Goal: Information Seeking & Learning: Learn about a topic

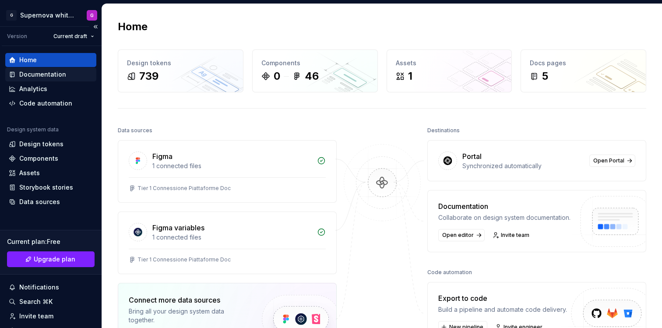
click at [49, 72] on div "Documentation" at bounding box center [42, 74] width 47 height 9
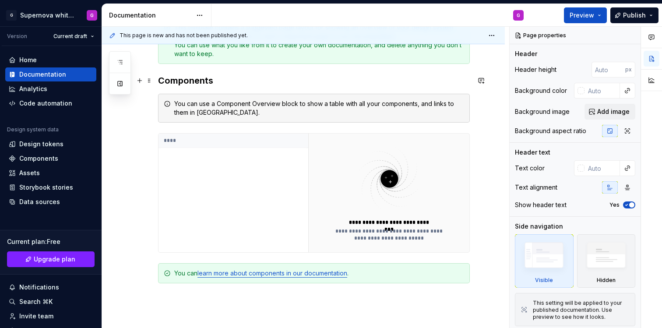
scroll to position [154, 0]
click at [57, 85] on div "Analytics" at bounding box center [51, 89] width 84 height 9
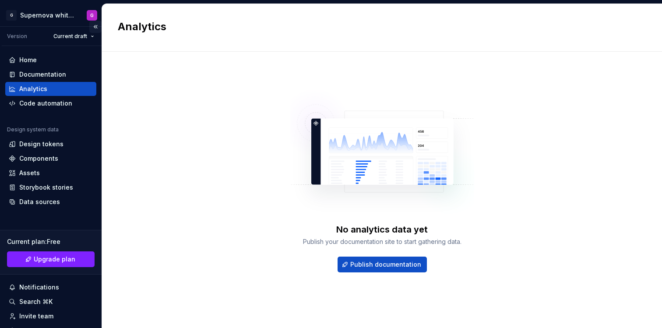
click at [89, 28] on button "Collapse sidebar" at bounding box center [95, 27] width 12 height 12
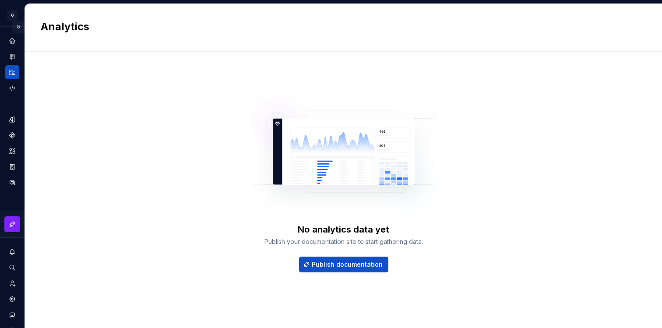
click at [13, 25] on button "Expand sidebar" at bounding box center [18, 27] width 12 height 12
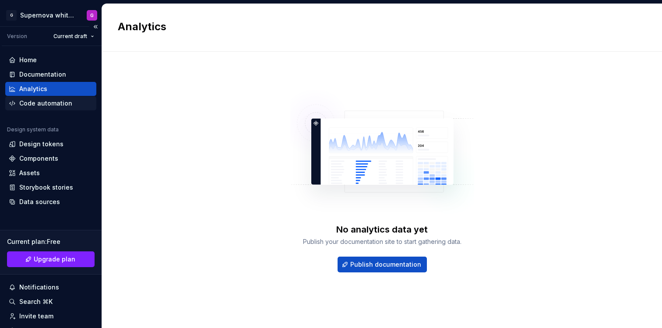
click at [53, 106] on div "Code automation" at bounding box center [45, 103] width 53 height 9
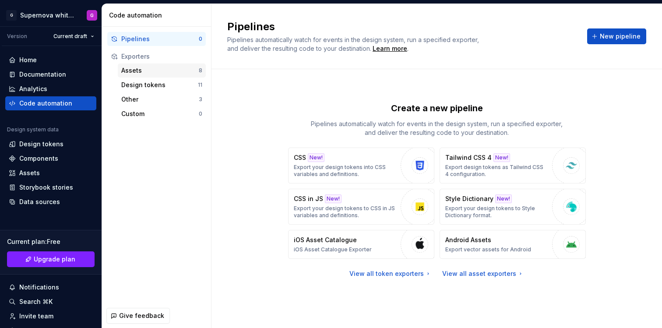
click at [150, 70] on div "Assets" at bounding box center [160, 70] width 78 height 9
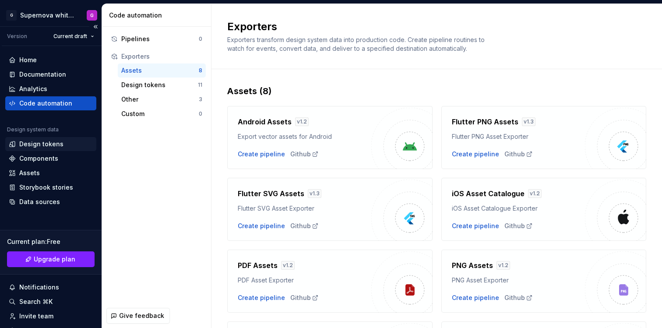
click at [45, 145] on div "Design tokens" at bounding box center [41, 144] width 44 height 9
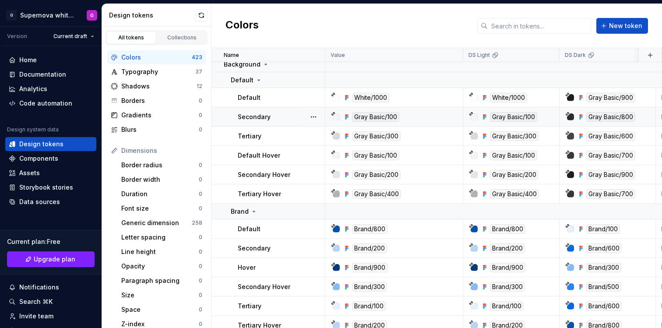
scroll to position [6, 0]
click at [336, 96] on div at bounding box center [336, 97] width 7 height 7
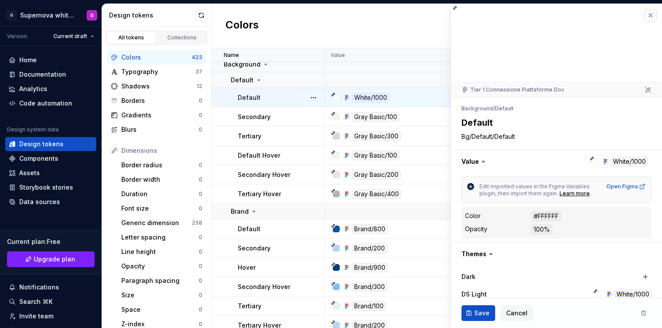
click at [645, 17] on button "button" at bounding box center [651, 15] width 12 height 12
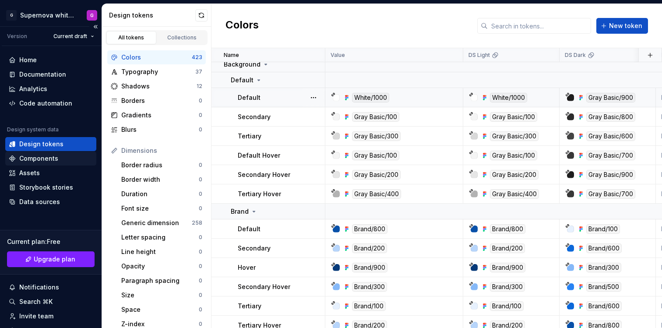
click at [50, 160] on div "Components" at bounding box center [38, 158] width 39 height 9
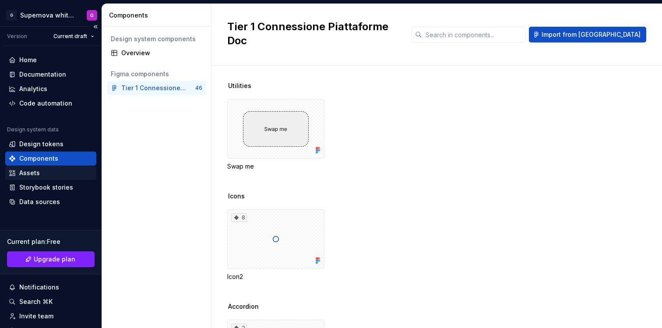
click at [25, 171] on div "Assets" at bounding box center [29, 173] width 21 height 9
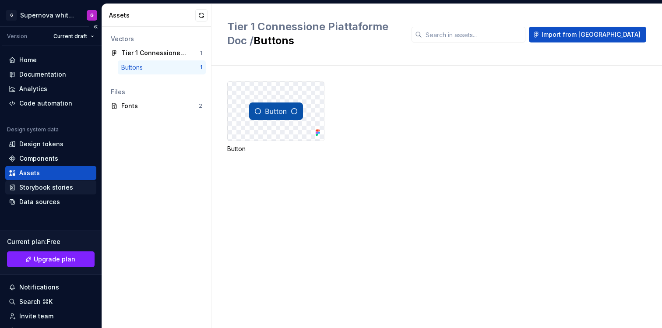
click at [45, 188] on div "Storybook stories" at bounding box center [46, 187] width 54 height 9
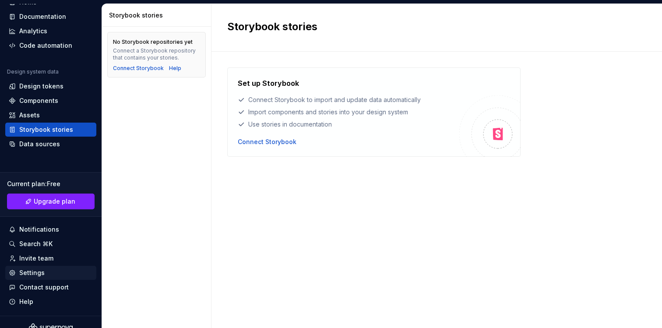
scroll to position [69, 0]
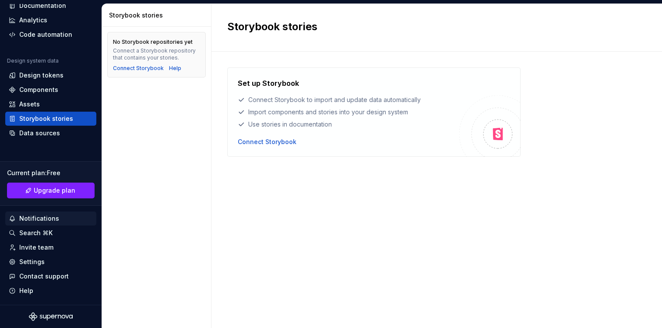
click at [32, 219] on div "Notifications" at bounding box center [39, 218] width 40 height 9
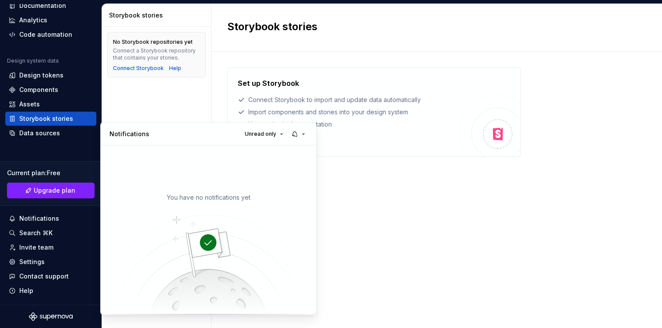
click at [416, 205] on html "G Supernova white label G Version Current draft Home Documentation Analytics Co…" at bounding box center [331, 164] width 662 height 328
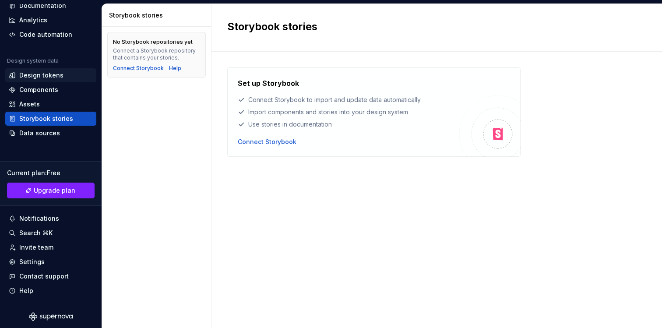
click at [32, 74] on div "Design tokens" at bounding box center [41, 75] width 44 height 9
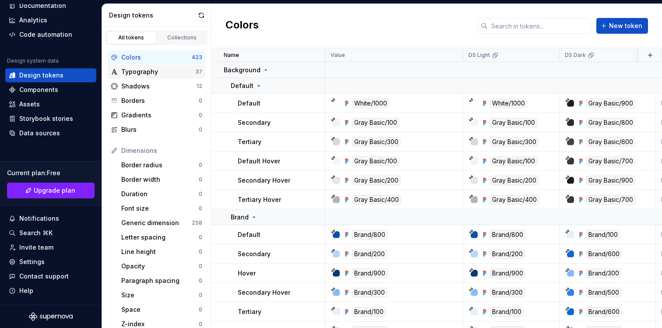
click at [156, 74] on div "Typography" at bounding box center [158, 71] width 74 height 9
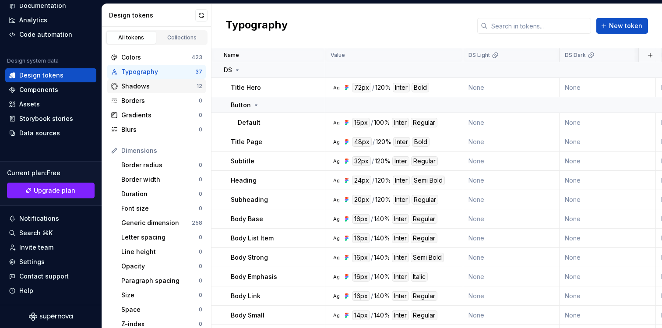
click at [149, 81] on div "Shadows 12" at bounding box center [156, 86] width 99 height 14
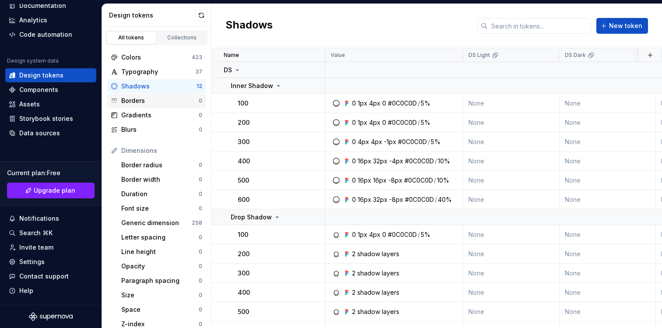
click at [149, 99] on div "Borders" at bounding box center [160, 100] width 78 height 9
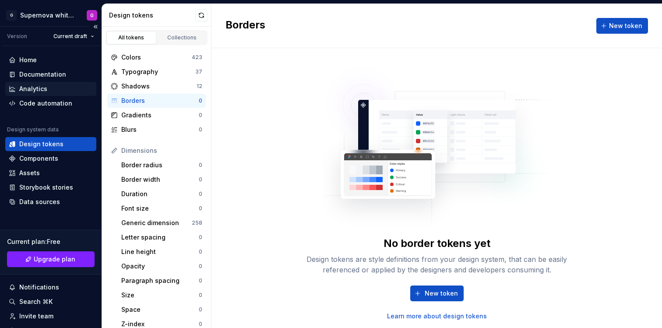
click at [46, 82] on div "Analytics" at bounding box center [50, 89] width 91 height 14
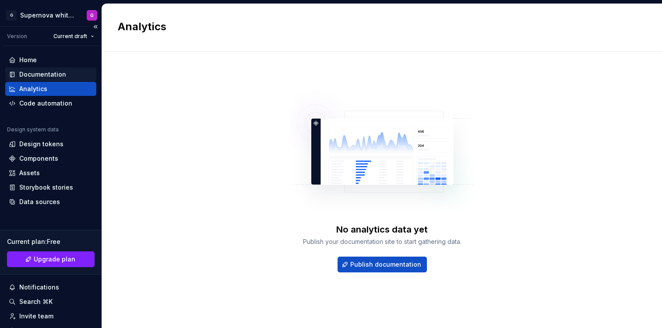
click at [45, 76] on div "Documentation" at bounding box center [42, 74] width 47 height 9
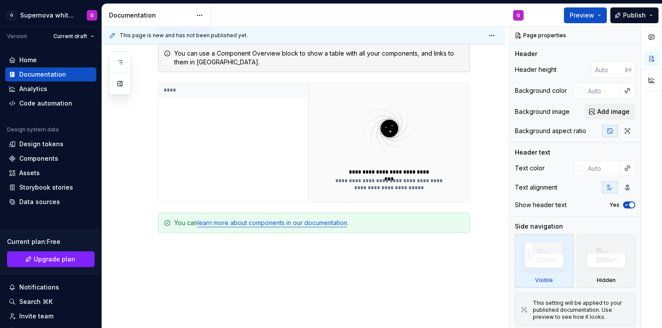
scroll to position [206, 0]
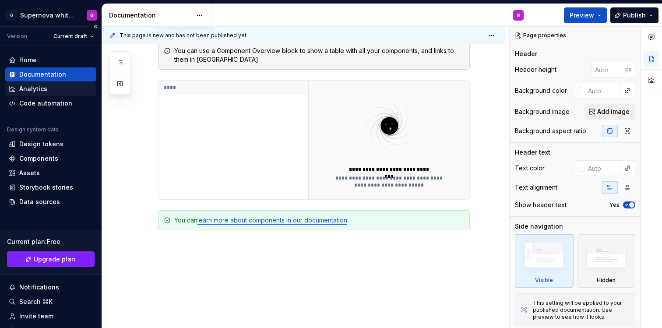
click at [59, 86] on div "Analytics" at bounding box center [51, 89] width 84 height 9
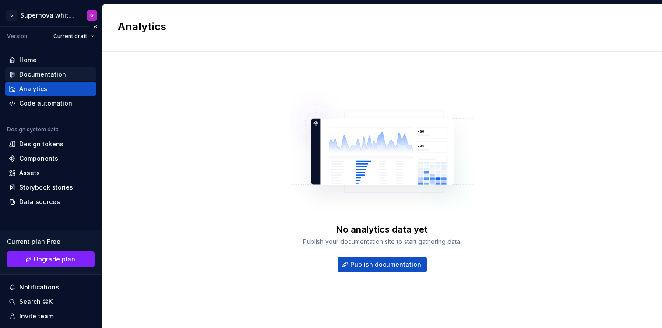
click at [59, 74] on div "Documentation" at bounding box center [42, 74] width 47 height 9
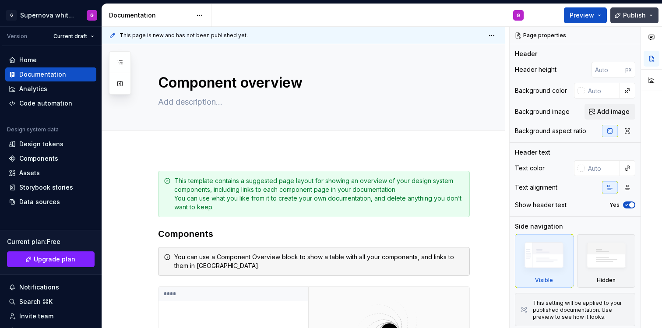
click at [649, 13] on button "Publish" at bounding box center [635, 15] width 48 height 16
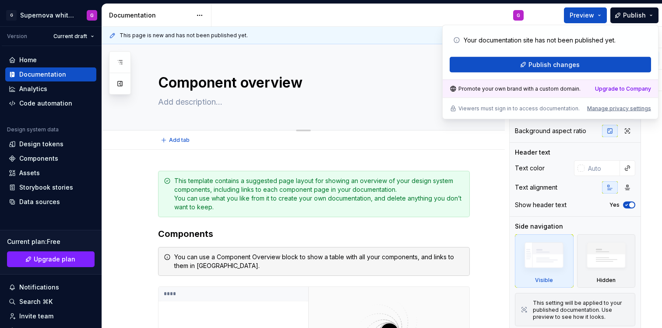
click at [381, 60] on div "Edit header" at bounding box center [300, 59] width 396 height 16
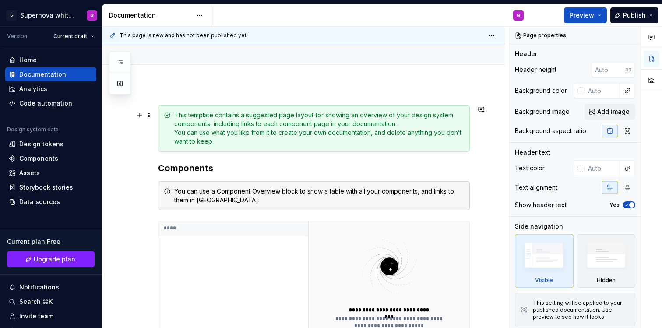
scroll to position [217, 0]
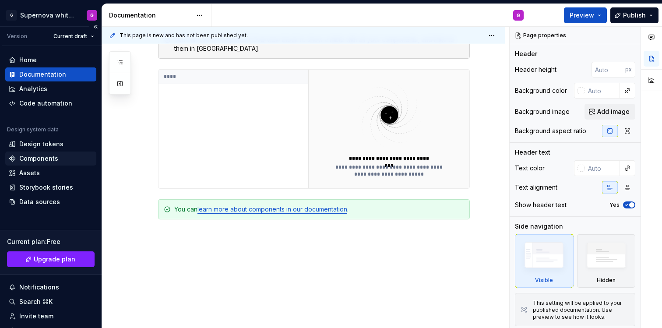
click at [53, 156] on div "Components" at bounding box center [38, 158] width 39 height 9
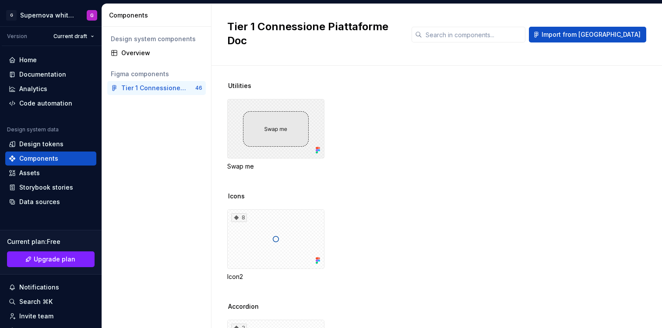
click at [303, 112] on div at bounding box center [275, 129] width 97 height 60
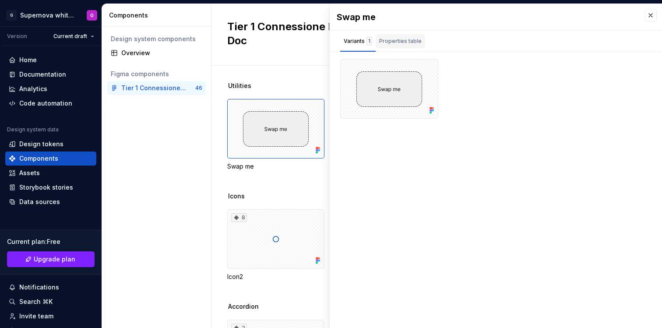
click at [394, 46] on div "Properties table" at bounding box center [400, 41] width 49 height 14
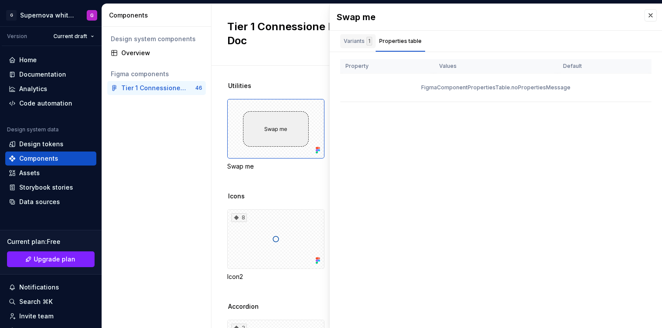
click at [346, 38] on div "Variants 1" at bounding box center [358, 41] width 28 height 9
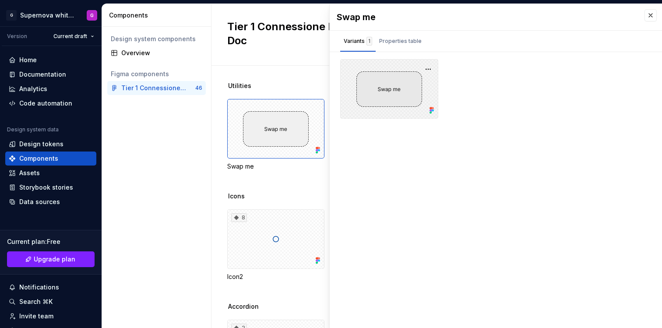
click at [386, 94] on div at bounding box center [389, 89] width 98 height 60
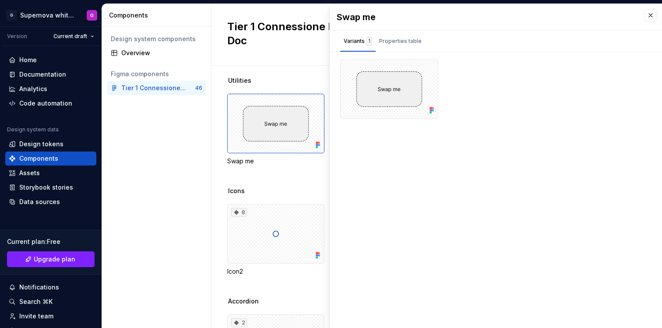
scroll to position [9, 0]
click at [199, 87] on button "button" at bounding box center [199, 88] width 12 height 12
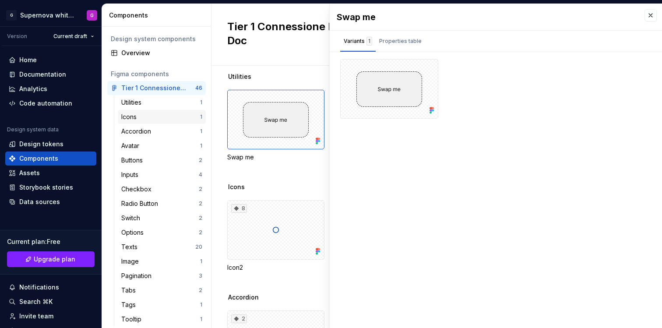
click at [181, 117] on div "Icons" at bounding box center [160, 117] width 79 height 9
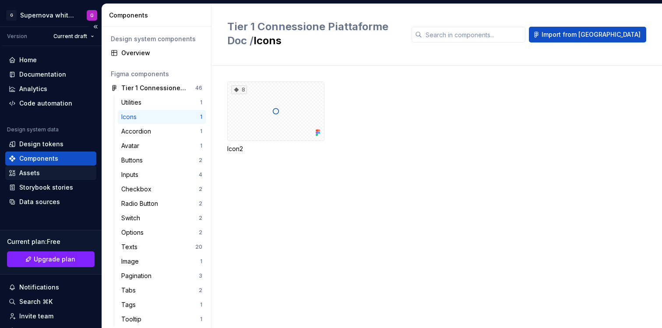
click at [45, 169] on div "Assets" at bounding box center [51, 173] width 84 height 9
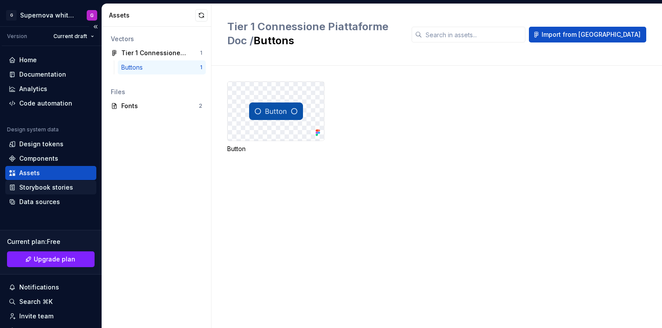
click at [51, 187] on div "Storybook stories" at bounding box center [46, 187] width 54 height 9
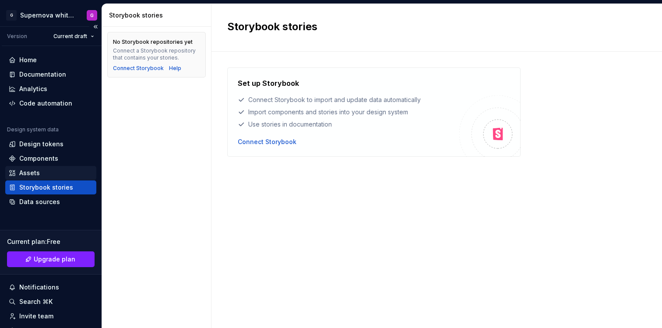
click at [46, 166] on div "Assets" at bounding box center [50, 173] width 91 height 14
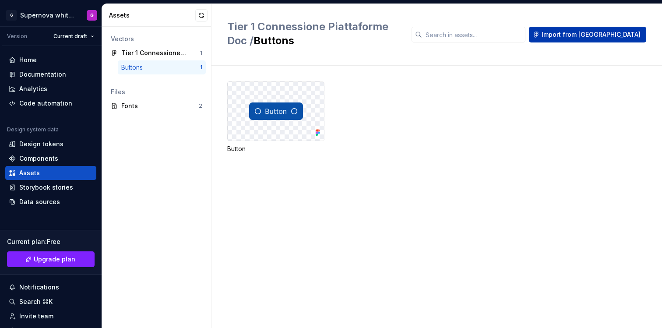
click at [599, 28] on button "Import from [GEOGRAPHIC_DATA]" at bounding box center [587, 35] width 117 height 16
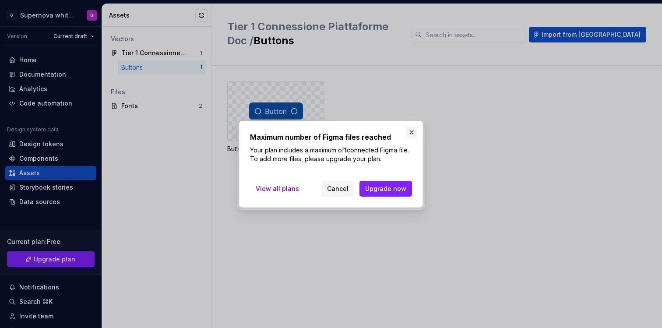
click at [411, 130] on button "button" at bounding box center [412, 132] width 12 height 12
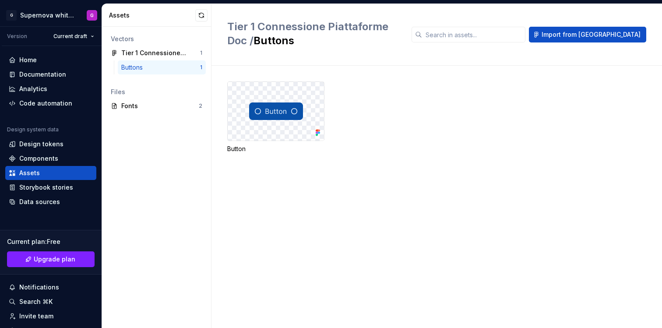
click at [265, 116] on img at bounding box center [276, 111] width 54 height 18
click at [271, 108] on img at bounding box center [276, 111] width 54 height 18
click at [60, 145] on div "Design tokens" at bounding box center [41, 144] width 44 height 9
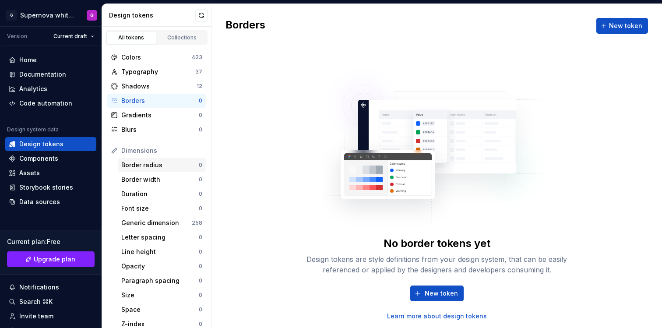
click at [152, 169] on div "Border radius 0" at bounding box center [162, 165] width 88 height 14
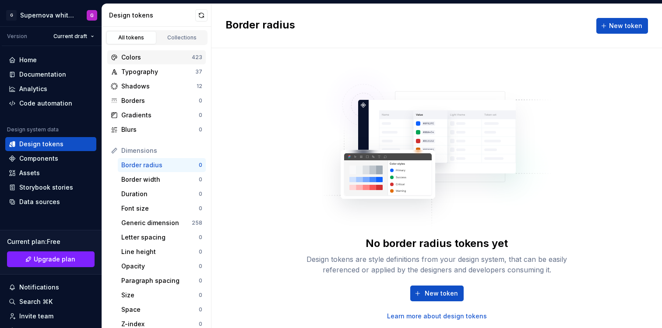
click at [149, 56] on div "Colors" at bounding box center [156, 57] width 71 height 9
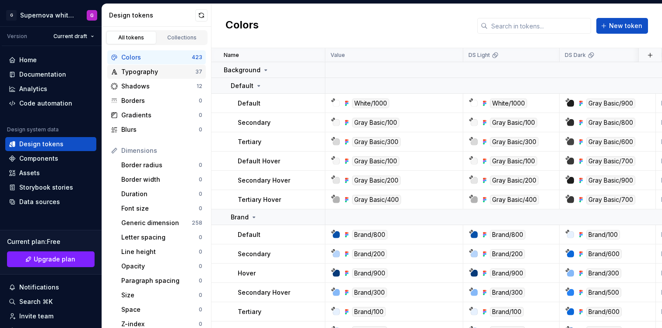
click at [153, 70] on div "Typography" at bounding box center [158, 71] width 74 height 9
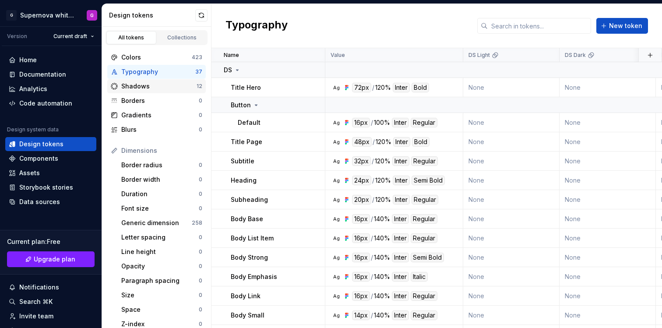
click at [160, 90] on div "Shadows" at bounding box center [158, 86] width 75 height 9
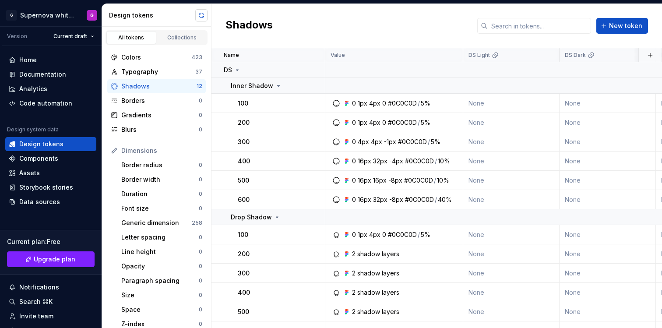
click at [201, 16] on button "button" at bounding box center [201, 15] width 12 height 12
click at [175, 101] on div "Borders" at bounding box center [160, 100] width 78 height 9
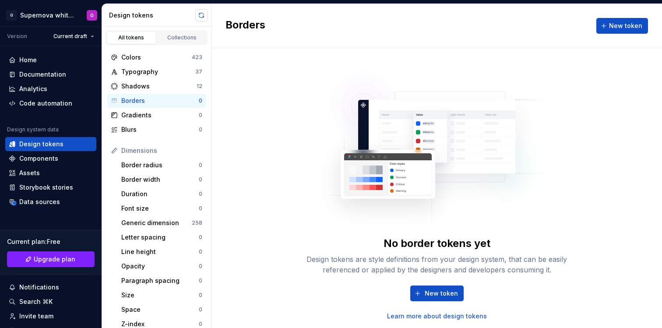
click at [201, 17] on button "button" at bounding box center [201, 15] width 12 height 12
click at [156, 126] on div "Blurs" at bounding box center [160, 129] width 78 height 9
click at [163, 167] on div "Border radius" at bounding box center [160, 165] width 78 height 9
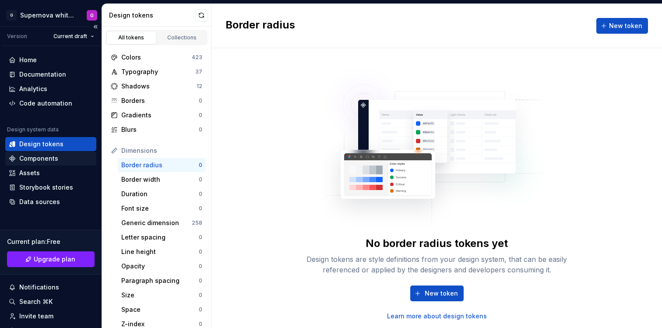
click at [52, 159] on div "Components" at bounding box center [38, 158] width 39 height 9
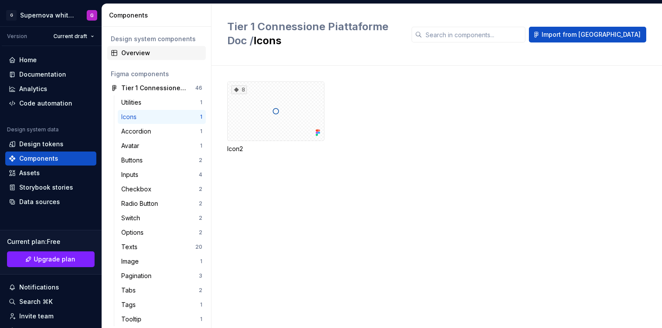
click at [140, 55] on div "Overview" at bounding box center [161, 53] width 81 height 9
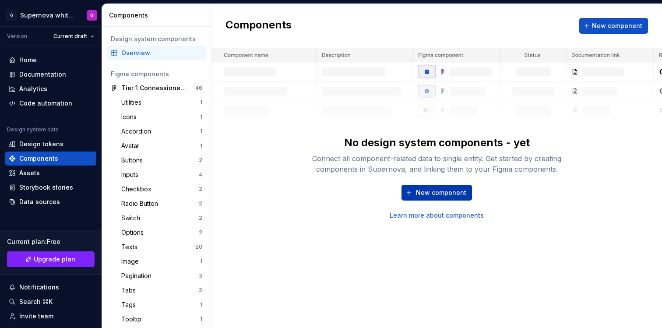
click at [445, 196] on span "New component" at bounding box center [441, 192] width 50 height 9
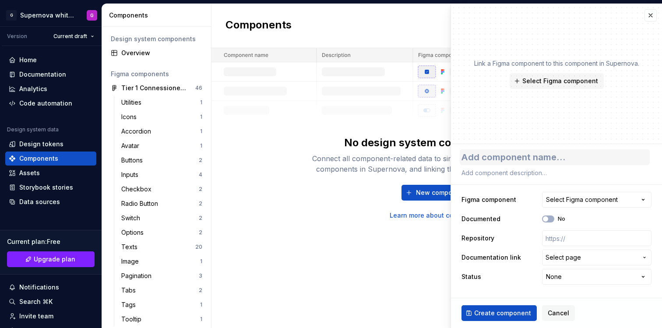
click at [512, 154] on textarea at bounding box center [555, 157] width 190 height 16
type textarea "*"
type textarea "P"
type textarea "*"
type textarea "Pr"
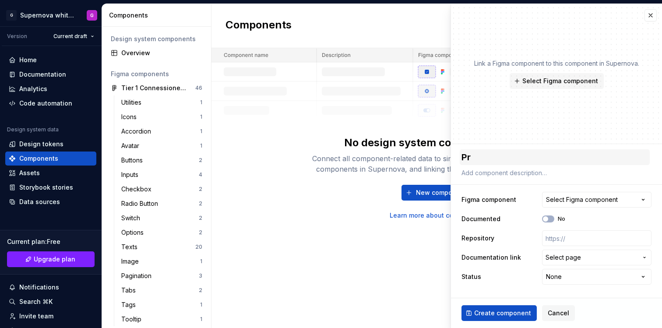
type textarea "*"
type textarea "Pro"
type textarea "*"
type textarea "Prov"
type textarea "*"
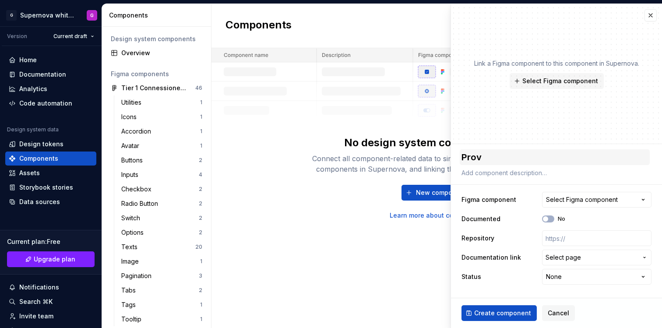
type textarea "Prova"
type textarea "*"
type textarea "Prova"
type textarea "*"
type textarea "Prova B"
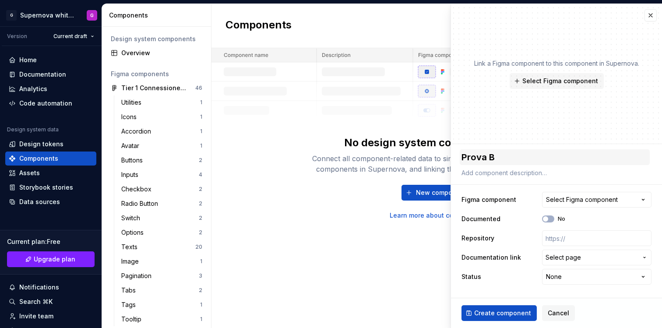
type textarea "*"
type textarea "Prova Bu"
type textarea "*"
type textarea "Prova But"
type textarea "*"
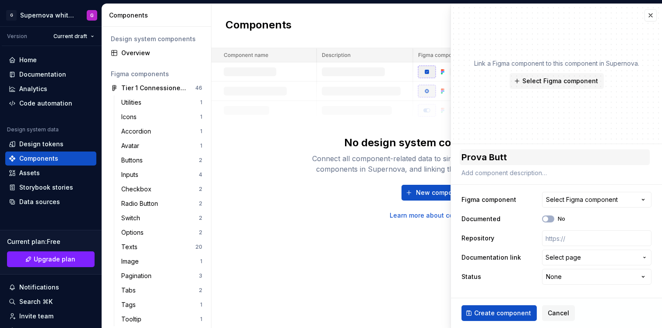
type textarea "Prova Butto"
type textarea "*"
type textarea "Prova Button"
click at [621, 203] on button "Select Figma component" at bounding box center [596, 200] width 109 height 16
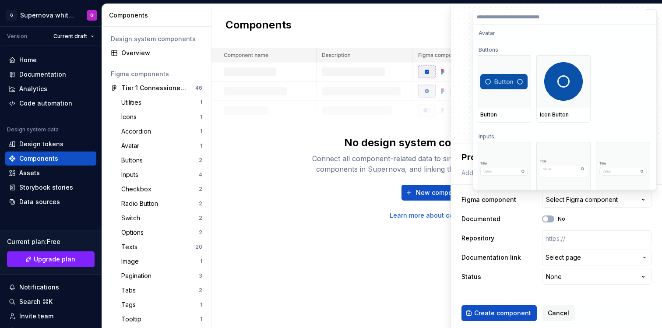
scroll to position [312, 0]
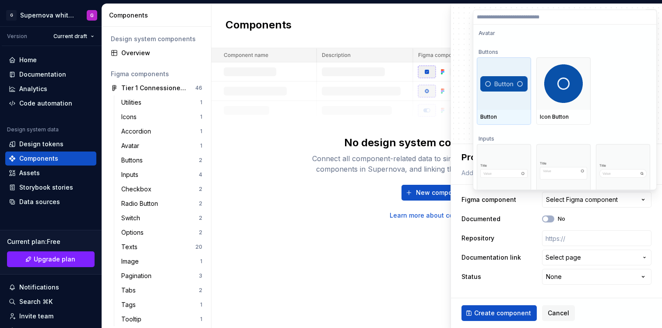
click at [516, 82] on img at bounding box center [503, 83] width 47 height 15
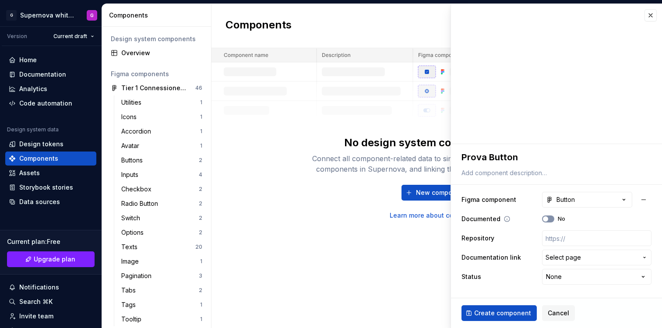
click at [550, 219] on button "No" at bounding box center [548, 218] width 12 height 7
click at [568, 236] on input "text" at bounding box center [596, 238] width 109 height 16
click at [621, 258] on span "Select page" at bounding box center [592, 257] width 92 height 9
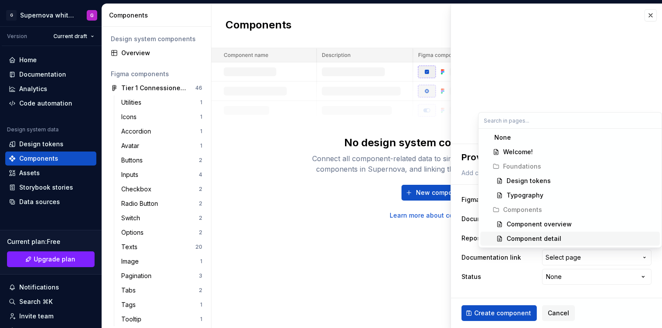
click at [548, 240] on div "Component detail" at bounding box center [534, 238] width 55 height 9
type textarea "*"
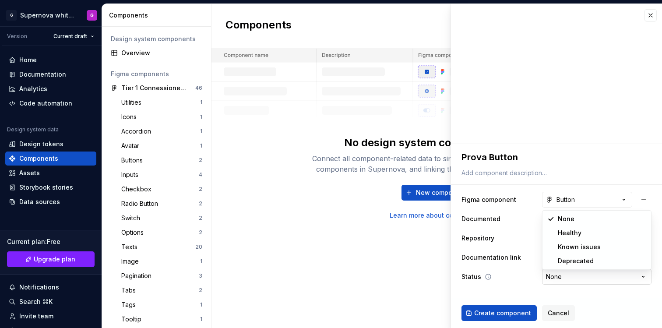
click at [587, 280] on html "**********" at bounding box center [331, 164] width 662 height 328
select select "**********"
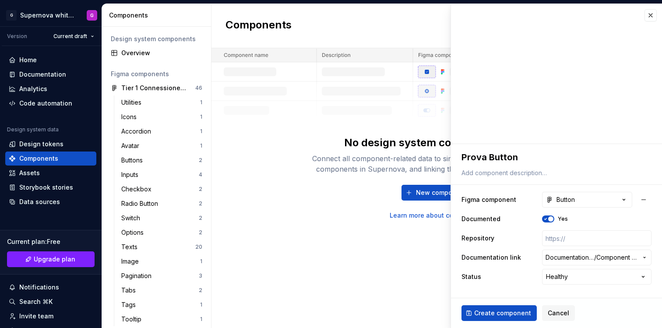
click at [516, 312] on span "Create component" at bounding box center [502, 313] width 57 height 9
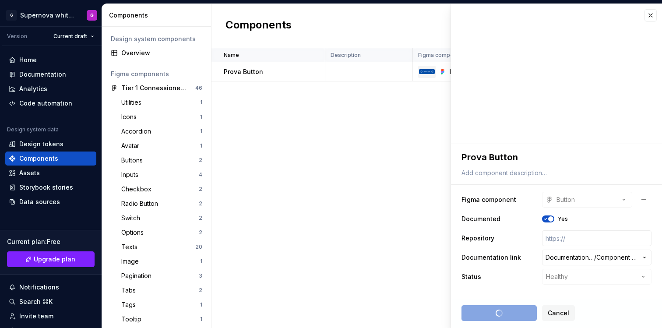
type textarea "*"
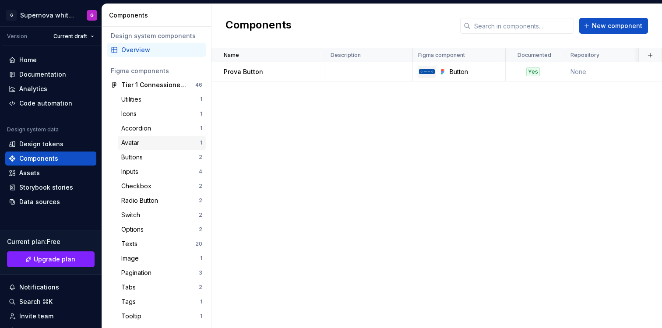
scroll to position [7, 0]
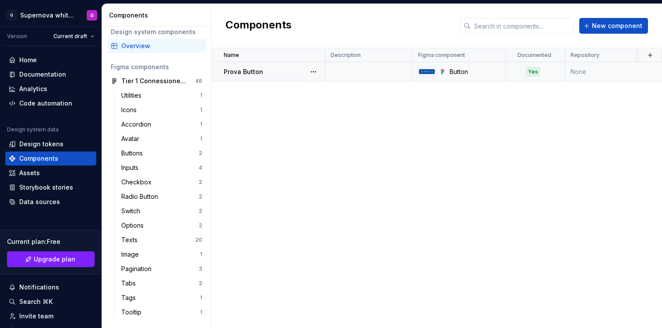
click at [259, 74] on p "Prova Button" at bounding box center [243, 71] width 39 height 9
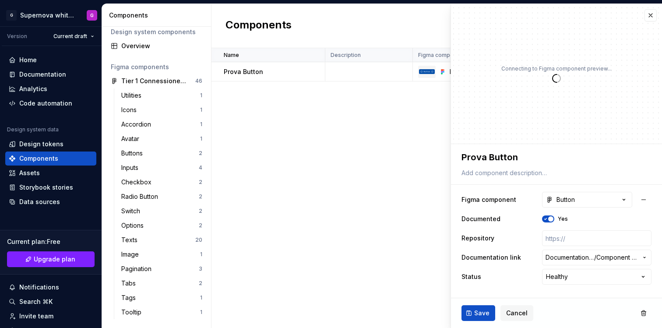
type textarea "*"
click at [360, 211] on div "Name Description Figma component Documented Repository Documentation link Statu…" at bounding box center [437, 188] width 451 height 280
click at [649, 20] on button "button" at bounding box center [651, 15] width 12 height 12
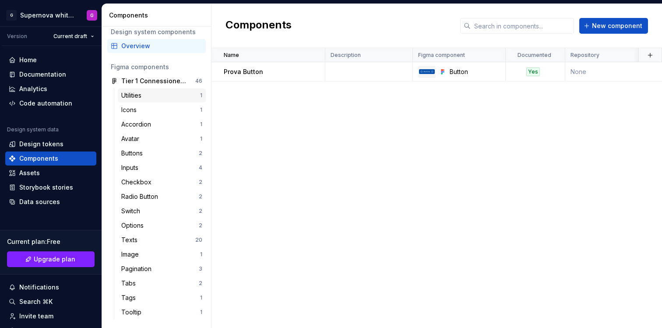
click at [152, 96] on div "Utilities" at bounding box center [160, 95] width 79 height 9
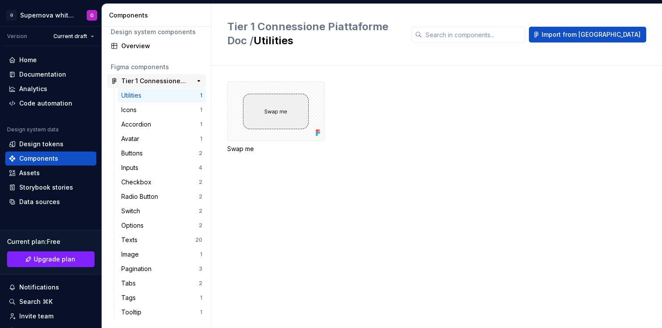
click at [150, 79] on div "Tier 1 Connessione Piattaforme Doc" at bounding box center [153, 81] width 65 height 9
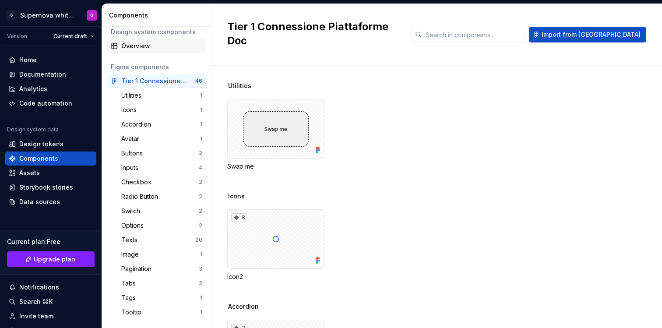
click at [148, 49] on div "Overview" at bounding box center [161, 46] width 81 height 9
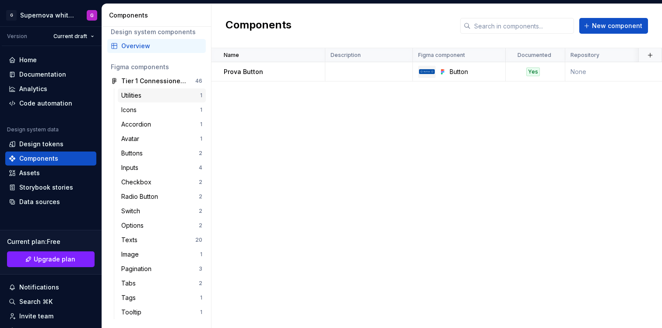
click at [149, 94] on div "Utilities" at bounding box center [160, 95] width 79 height 9
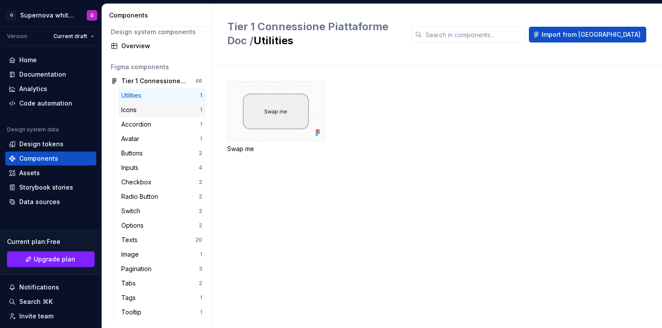
click at [143, 103] on div "Icons 1" at bounding box center [162, 110] width 88 height 14
click at [243, 85] on div "8" at bounding box center [239, 89] width 16 height 9
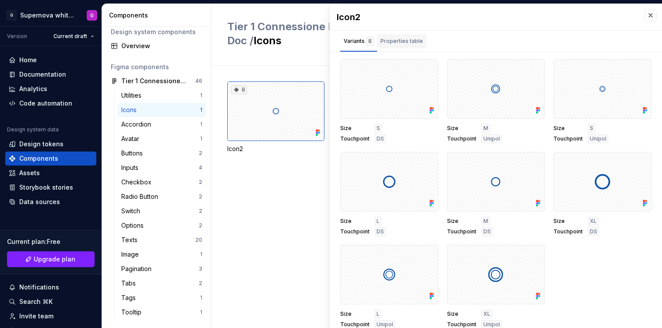
click at [412, 46] on div "Properties table" at bounding box center [401, 41] width 49 height 14
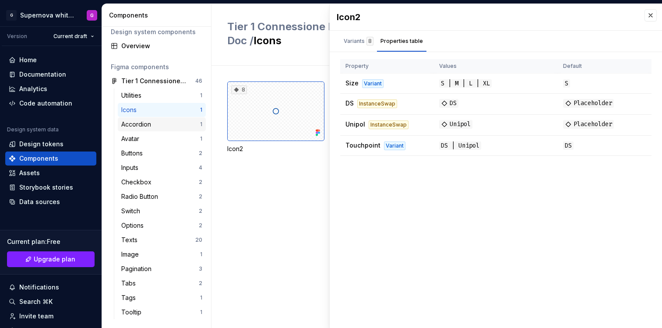
click at [155, 118] on div "Accordion 1" at bounding box center [162, 124] width 88 height 14
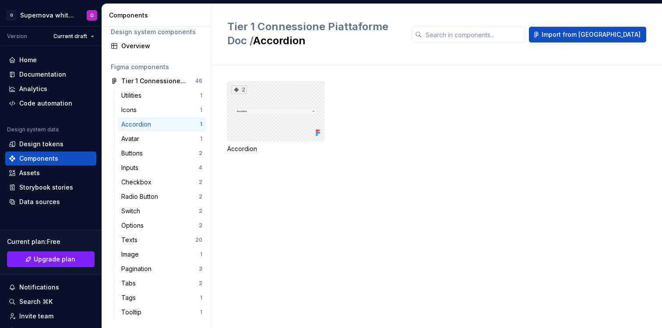
click at [295, 100] on div "2" at bounding box center [275, 111] width 97 height 60
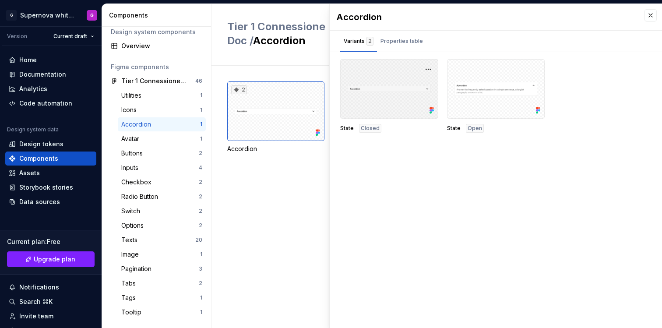
click at [397, 89] on div at bounding box center [389, 89] width 98 height 60
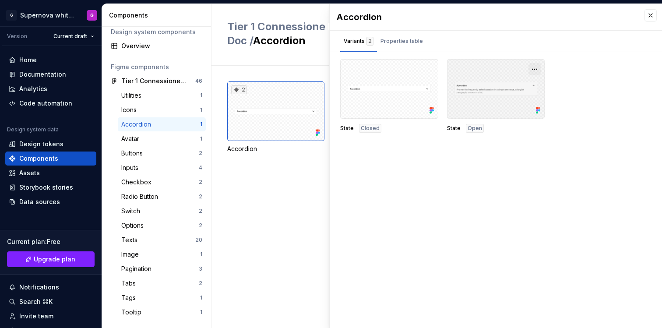
click at [531, 66] on button "button" at bounding box center [535, 69] width 12 height 12
click at [152, 94] on div "Utilities" at bounding box center [160, 95] width 79 height 9
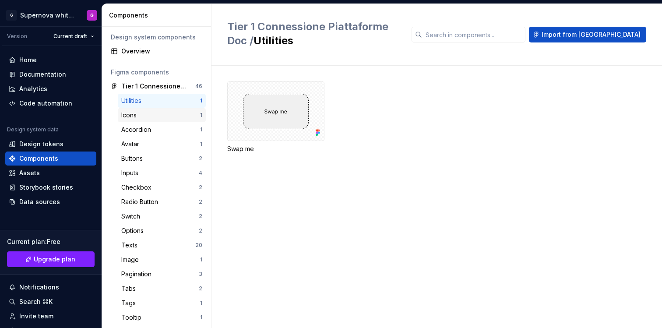
scroll to position [7, 0]
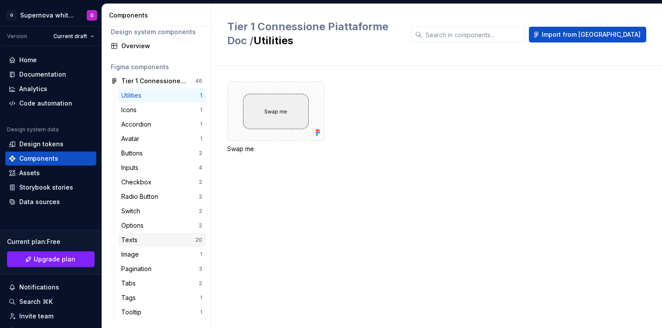
click at [169, 243] on div "Texts" at bounding box center [158, 240] width 74 height 9
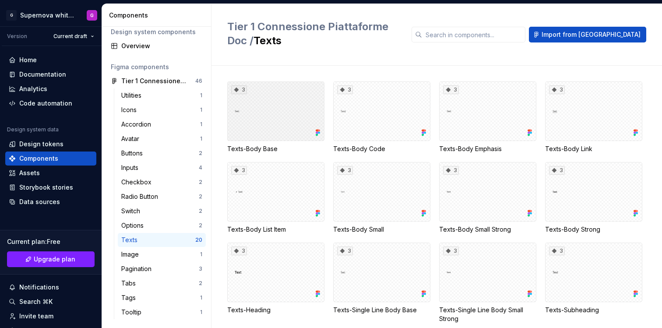
click at [264, 92] on div "3" at bounding box center [275, 111] width 97 height 60
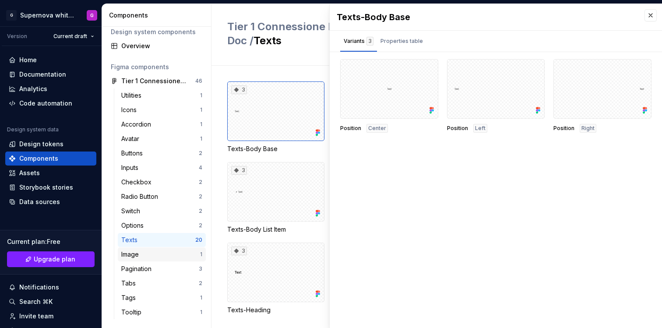
click at [155, 253] on div "Image" at bounding box center [160, 254] width 79 height 9
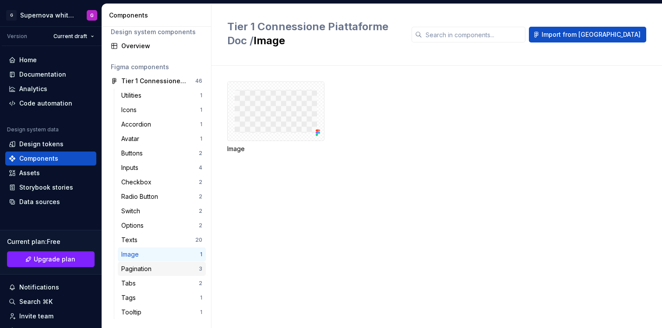
click at [152, 265] on div "Pagination" at bounding box center [138, 269] width 34 height 9
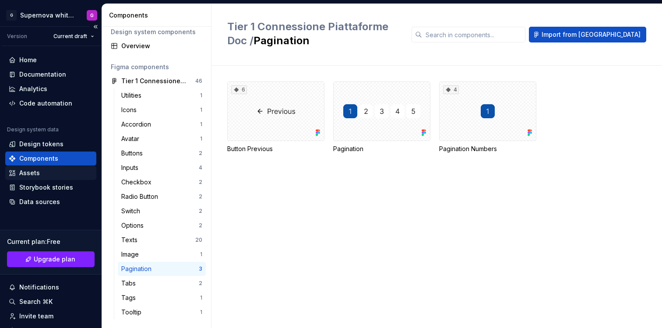
click at [51, 176] on div "Assets" at bounding box center [51, 173] width 84 height 9
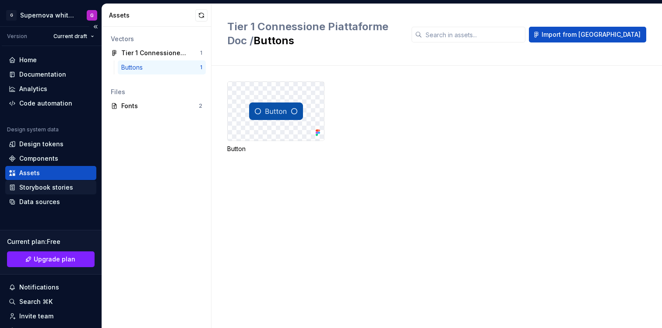
click at [49, 189] on div "Storybook stories" at bounding box center [46, 187] width 54 height 9
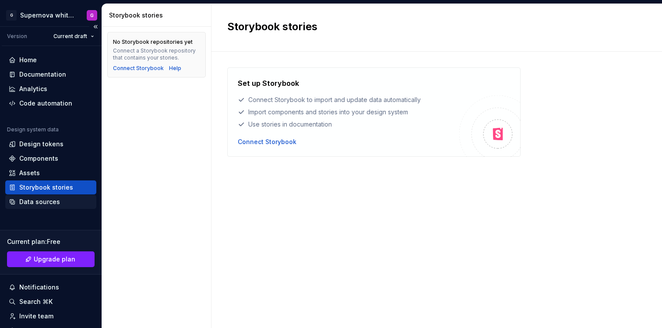
click at [53, 206] on div "Data sources" at bounding box center [50, 202] width 91 height 14
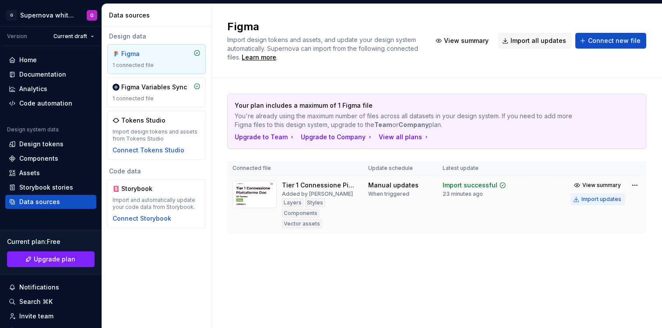
click at [601, 202] on div "Import updates" at bounding box center [602, 199] width 40 height 7
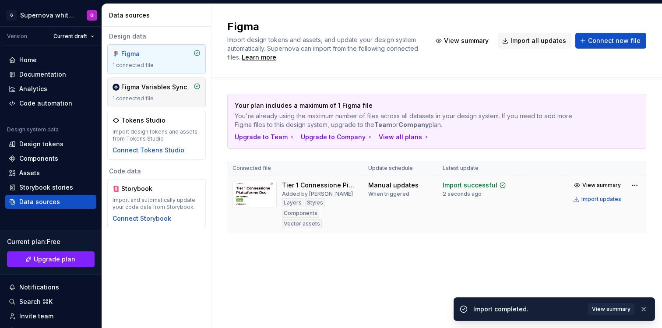
click at [148, 92] on div "Figma Variables Sync 1 connected file" at bounding box center [157, 92] width 88 height 19
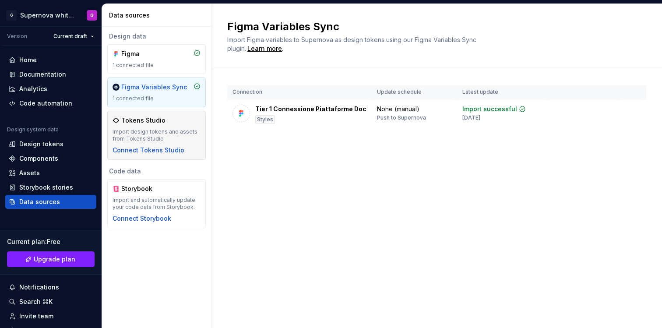
click at [160, 139] on div "Import design tokens and assets from Tokens Studio" at bounding box center [157, 135] width 88 height 14
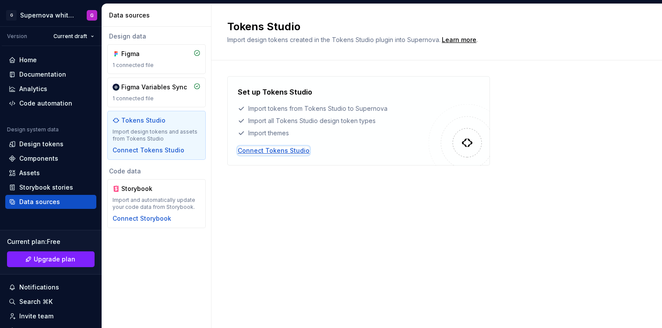
click at [297, 152] on div "Connect Tokens Studio" at bounding box center [274, 150] width 72 height 9
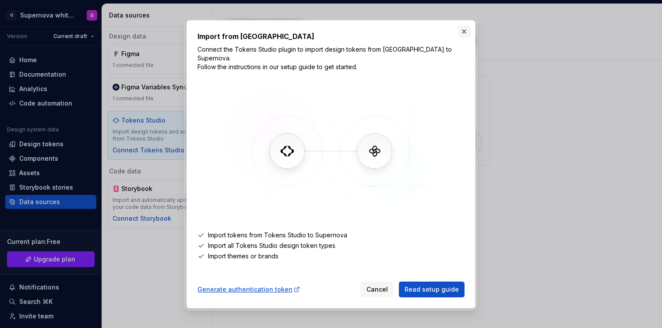
click at [461, 38] on button "button" at bounding box center [464, 31] width 12 height 12
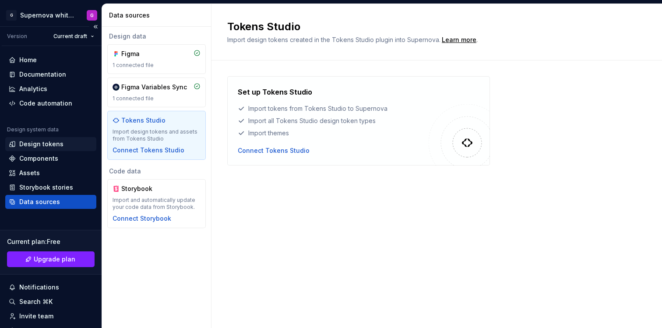
click at [42, 146] on div "Design tokens" at bounding box center [41, 144] width 44 height 9
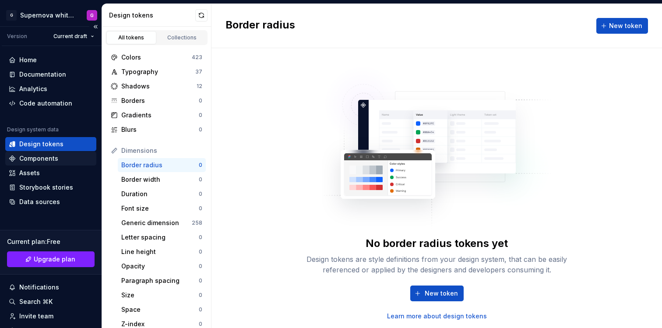
click at [48, 157] on div "Components" at bounding box center [38, 158] width 39 height 9
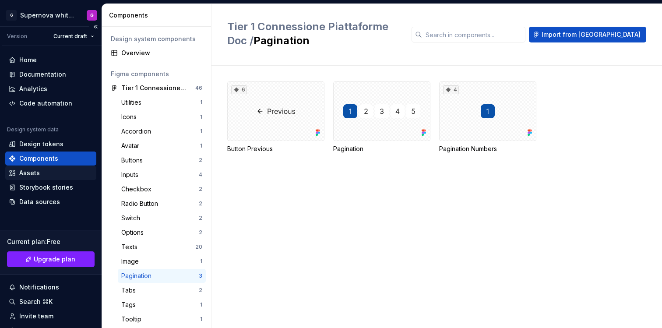
click at [53, 171] on div "Assets" at bounding box center [51, 173] width 84 height 9
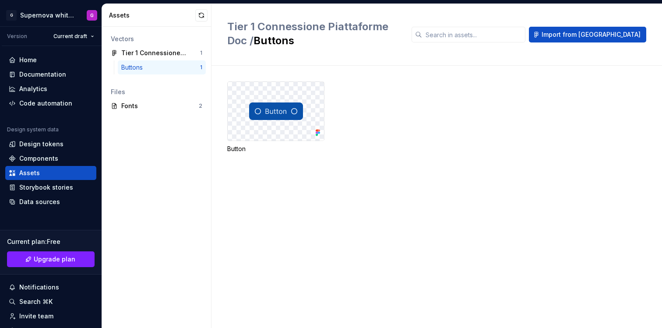
click at [289, 112] on img at bounding box center [276, 111] width 54 height 18
click at [31, 187] on div "Storybook stories" at bounding box center [46, 187] width 54 height 9
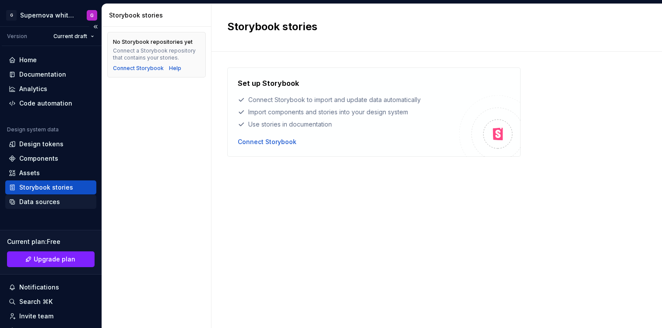
click at [42, 206] on div "Data sources" at bounding box center [50, 202] width 91 height 14
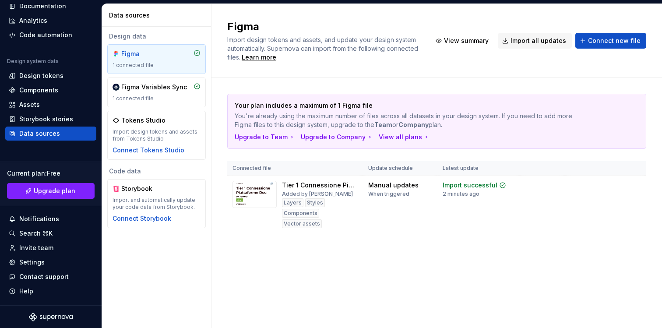
scroll to position [69, 0]
click at [45, 221] on div "Notifications" at bounding box center [39, 218] width 40 height 9
click at [46, 221] on html "G Supernova white label G Version Current draft Home Documentation Analytics Co…" at bounding box center [331, 164] width 662 height 328
click at [50, 236] on div "Search ⌘K" at bounding box center [35, 233] width 33 height 9
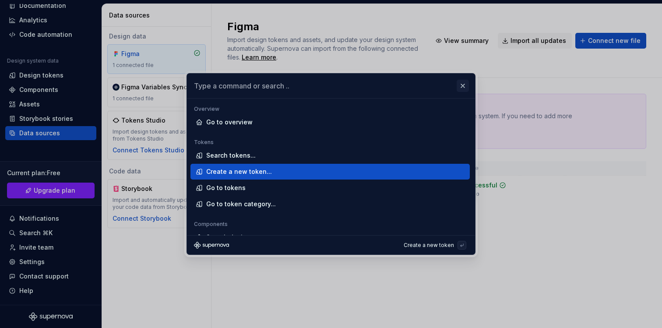
click at [462, 88] on button "button" at bounding box center [463, 86] width 12 height 12
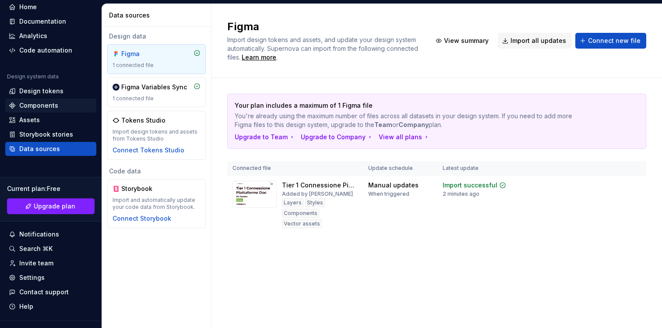
scroll to position [0, 0]
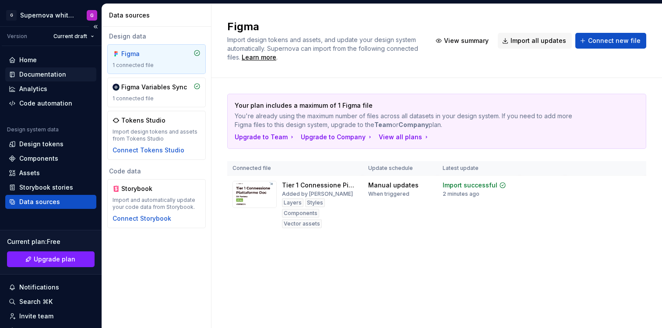
click at [27, 79] on div "Documentation" at bounding box center [50, 74] width 91 height 14
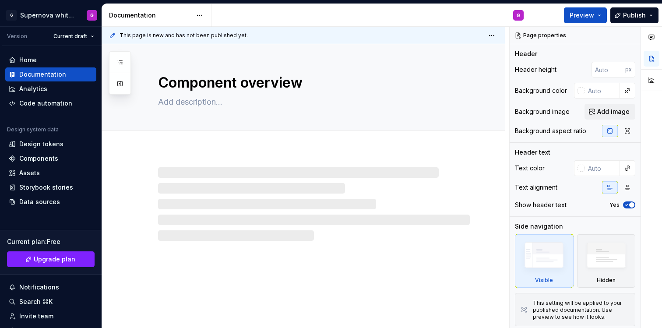
click at [79, 40] on html "G Supernova white label G Version Current draft Home Documentation Analytics Co…" at bounding box center [331, 164] width 662 height 328
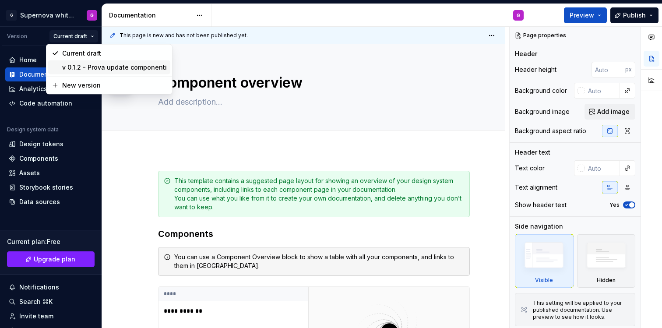
click at [90, 67] on div "v 0.1.2 - Prova update componenti" at bounding box center [114, 67] width 105 height 9
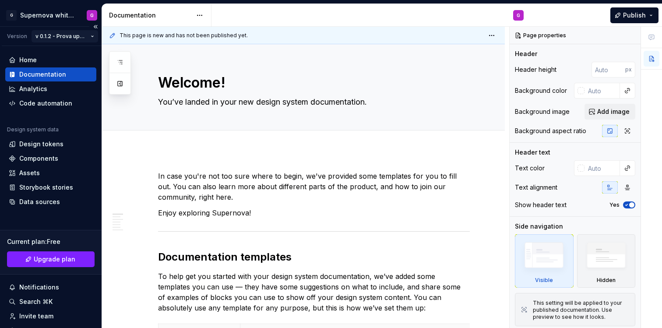
click at [85, 37] on html "G Supernova white label G Version v 0.1.2 - Prova update componenti Home Docume…" at bounding box center [331, 164] width 662 height 328
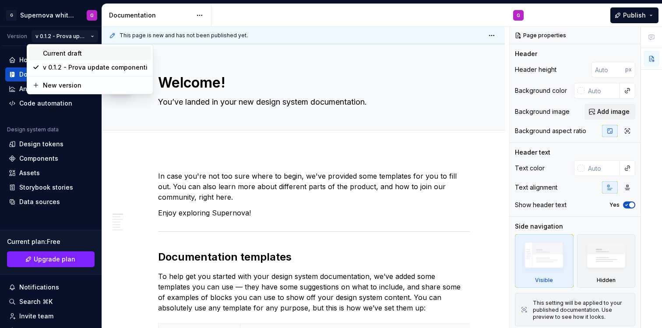
click at [87, 55] on div "Current draft" at bounding box center [95, 53] width 105 height 9
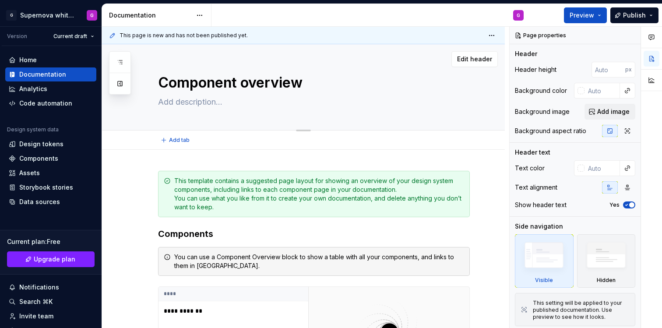
scroll to position [2, 0]
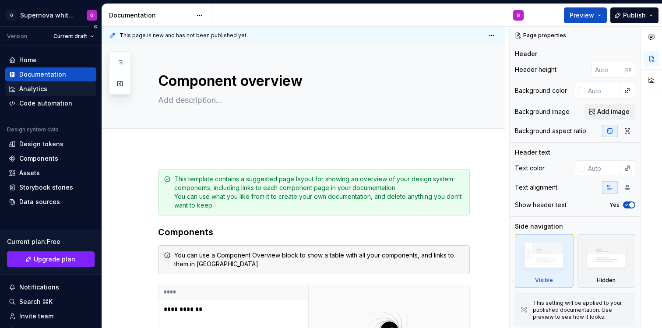
click at [54, 92] on div "Analytics" at bounding box center [51, 89] width 84 height 9
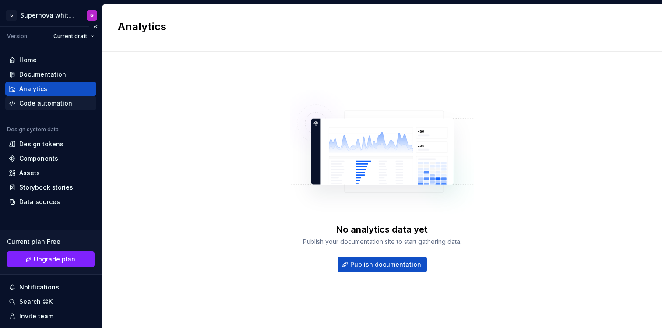
click at [66, 102] on div "Code automation" at bounding box center [45, 103] width 53 height 9
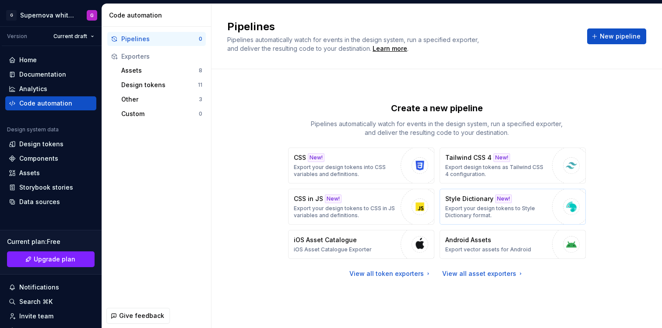
click at [494, 209] on p "Export your design tokens to Style Dictionary format." at bounding box center [496, 212] width 102 height 14
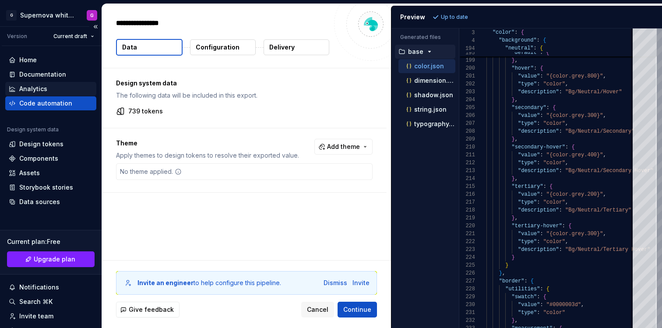
click at [45, 88] on div "Analytics" at bounding box center [33, 89] width 28 height 9
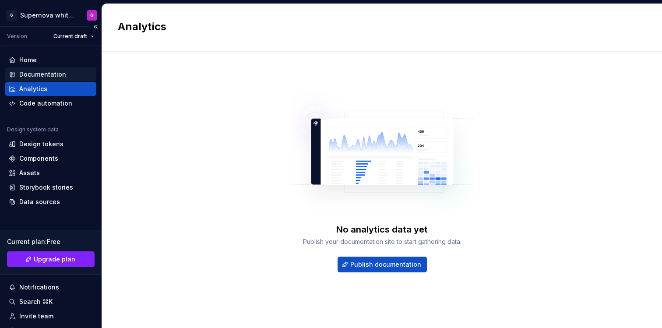
click at [52, 78] on div "Documentation" at bounding box center [42, 74] width 47 height 9
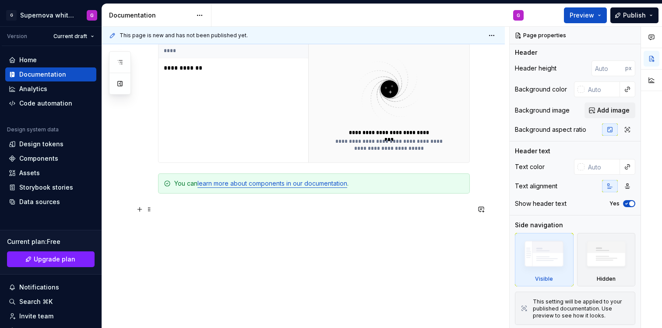
scroll to position [254, 0]
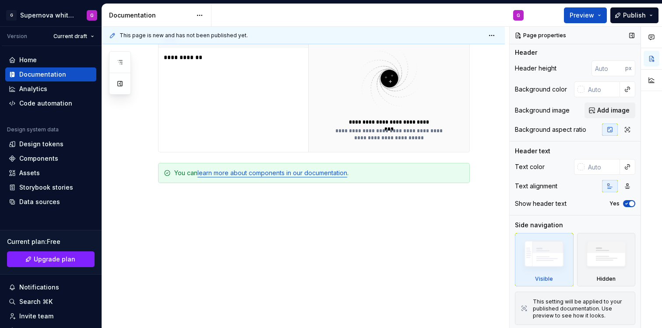
click at [540, 246] on img at bounding box center [544, 256] width 50 height 38
click at [30, 84] on div "Analytics" at bounding box center [50, 89] width 91 height 14
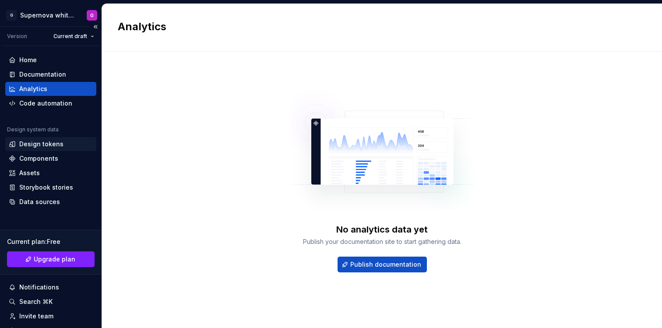
click at [46, 144] on div "Design tokens" at bounding box center [41, 144] width 44 height 9
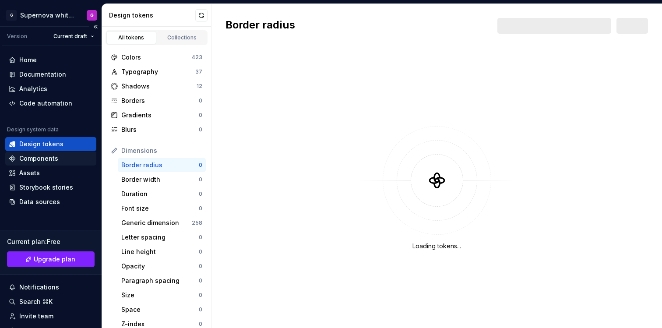
click at [58, 157] on div "Components" at bounding box center [51, 158] width 84 height 9
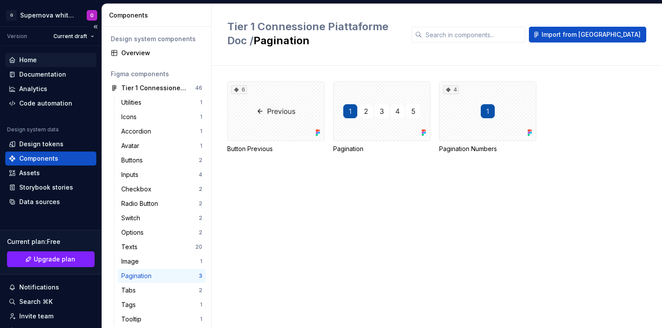
click at [43, 67] on div "Home" at bounding box center [50, 60] width 91 height 14
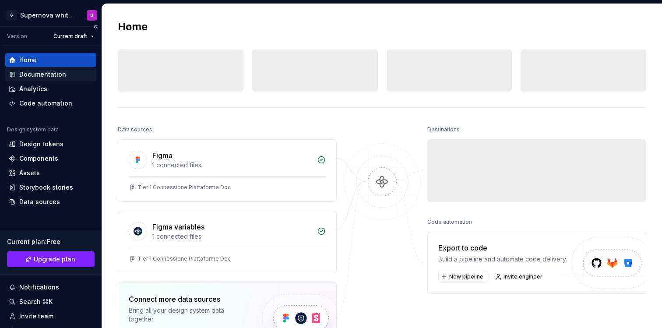
click at [45, 72] on div "Documentation" at bounding box center [42, 74] width 47 height 9
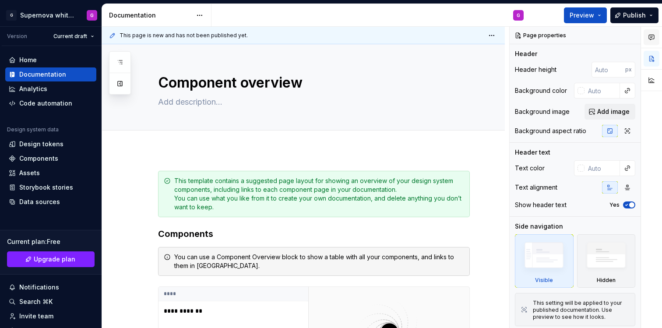
click at [651, 42] on button "button" at bounding box center [652, 37] width 16 height 16
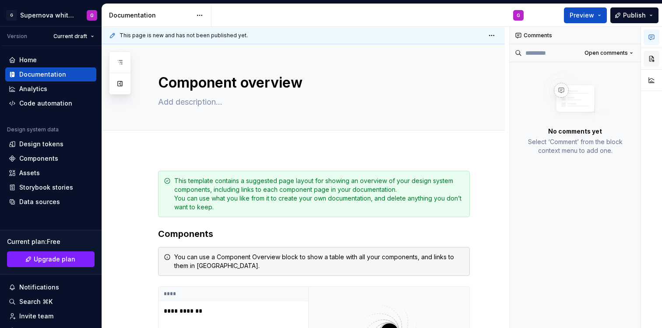
click at [650, 54] on button "button" at bounding box center [652, 59] width 16 height 16
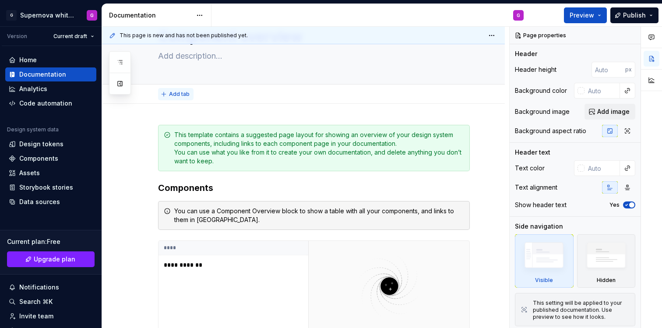
scroll to position [175, 0]
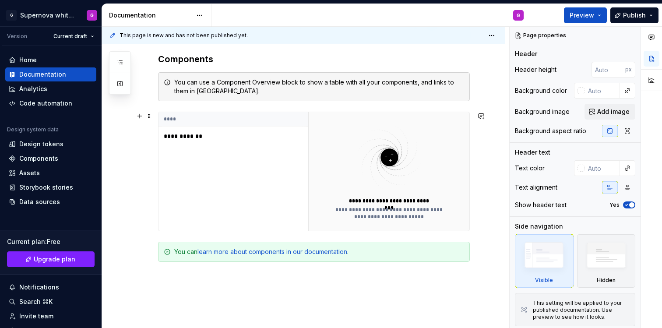
click at [391, 159] on img at bounding box center [389, 158] width 114 height 70
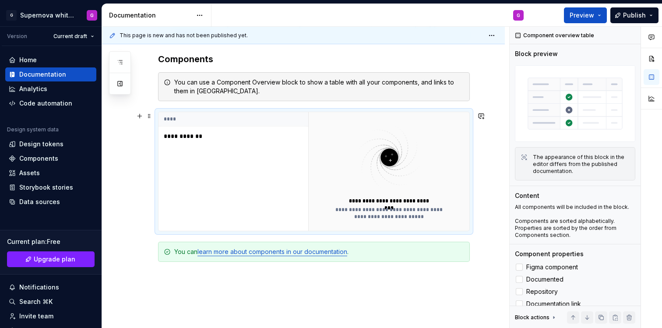
click at [186, 141] on td "**********" at bounding box center [234, 137] width 150 height 20
click at [185, 136] on p "**********" at bounding box center [218, 136] width 109 height 9
click at [276, 252] on link "learn more about components in our documentation" at bounding box center [273, 251] width 150 height 7
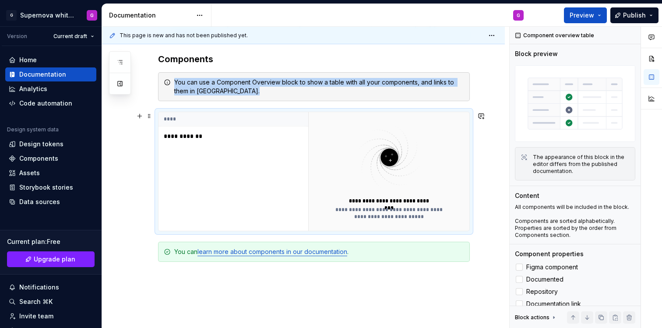
click at [403, 174] on img at bounding box center [389, 158] width 114 height 70
click at [404, 159] on img at bounding box center [389, 158] width 114 height 70
click at [393, 153] on img at bounding box center [389, 158] width 114 height 70
click at [375, 215] on div "**********" at bounding box center [389, 213] width 119 height 14
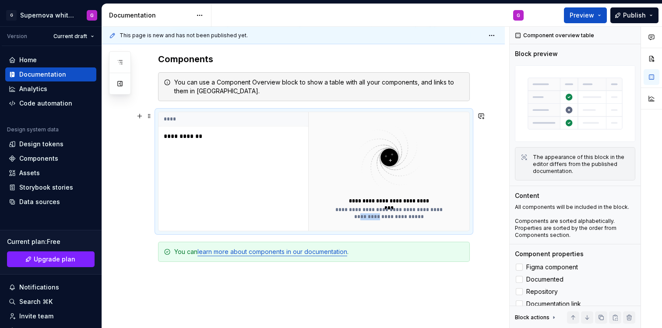
click at [375, 216] on div "**********" at bounding box center [389, 213] width 119 height 14
click at [147, 116] on span at bounding box center [149, 116] width 7 height 12
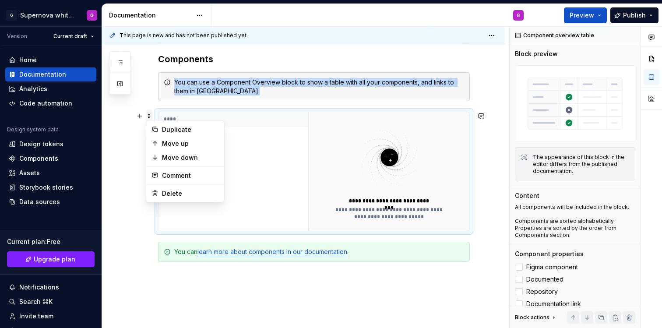
click at [147, 116] on span at bounding box center [149, 116] width 7 height 12
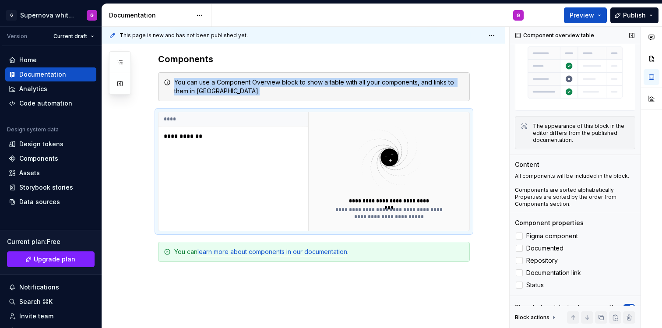
scroll to position [41, 0]
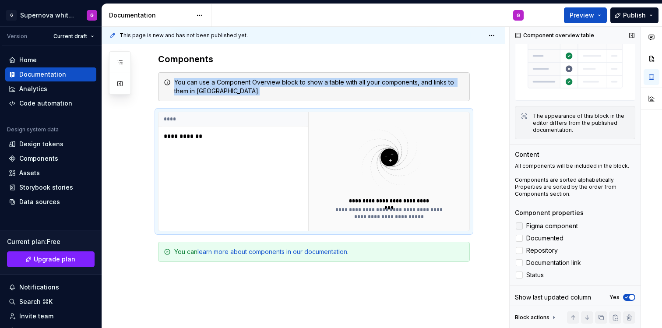
click at [517, 222] on div at bounding box center [519, 225] width 7 height 7
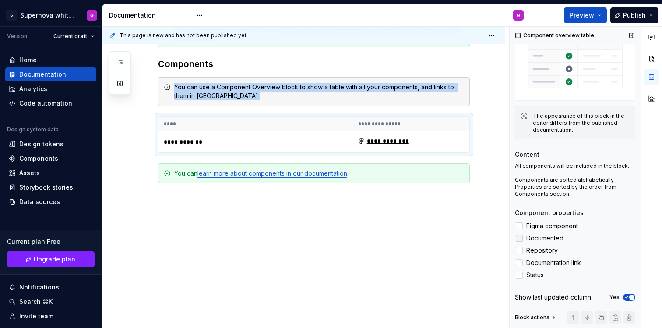
click at [519, 235] on div at bounding box center [519, 238] width 7 height 7
click at [518, 247] on div at bounding box center [519, 250] width 7 height 7
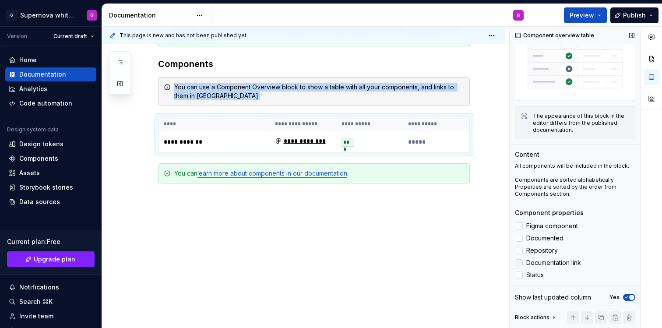
click at [521, 260] on div at bounding box center [519, 262] width 7 height 7
click at [521, 272] on div at bounding box center [519, 275] width 7 height 7
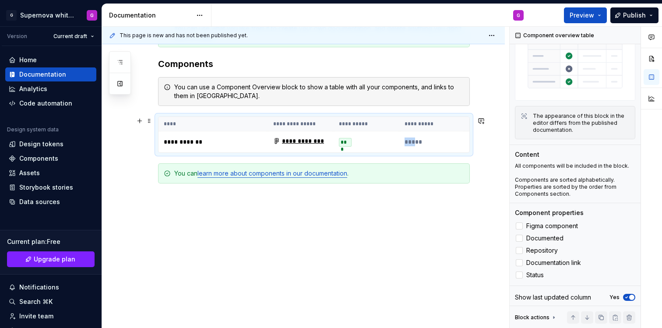
drag, startPoint x: 417, startPoint y: 139, endPoint x: 374, endPoint y: 139, distance: 42.5
click at [374, 139] on tr "**********" at bounding box center [378, 141] width 438 height 21
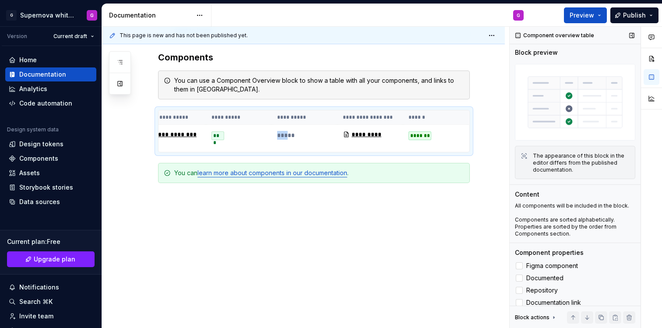
scroll to position [0, 0]
drag, startPoint x: 359, startPoint y: 152, endPoint x: 277, endPoint y: 151, distance: 81.9
click at [277, 151] on div "**********" at bounding box center [314, 131] width 312 height 42
click at [365, 137] on div "*********" at bounding box center [363, 134] width 41 height 9
click at [364, 138] on div "*********" at bounding box center [363, 134] width 41 height 9
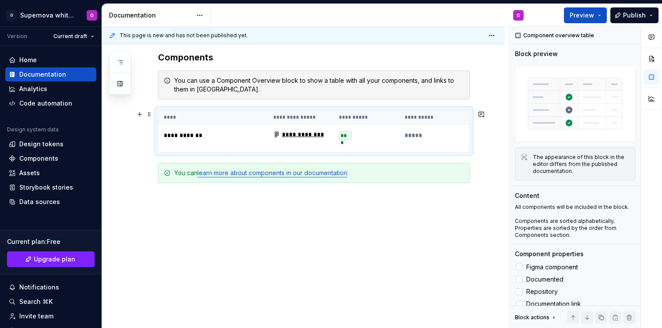
click at [169, 132] on p "**********" at bounding box center [213, 135] width 99 height 9
click at [624, 14] on button "Publish" at bounding box center [635, 15] width 48 height 16
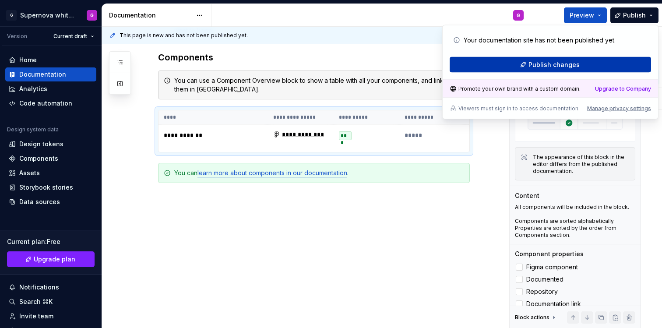
click at [576, 62] on span "Publish changes" at bounding box center [554, 64] width 51 height 9
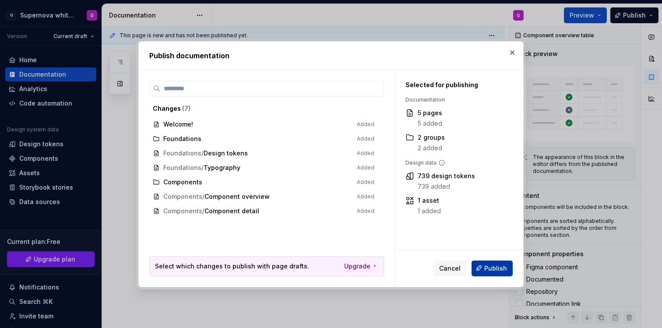
click at [494, 264] on span "Publish" at bounding box center [495, 268] width 23 height 9
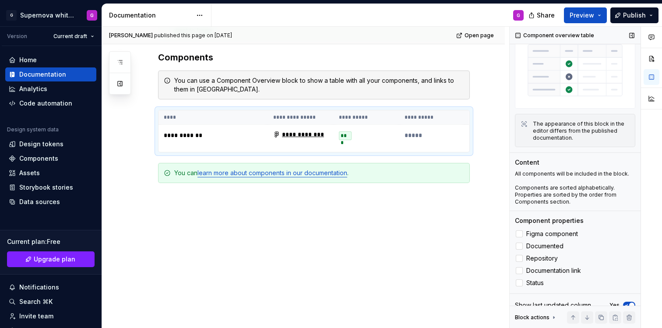
scroll to position [41, 0]
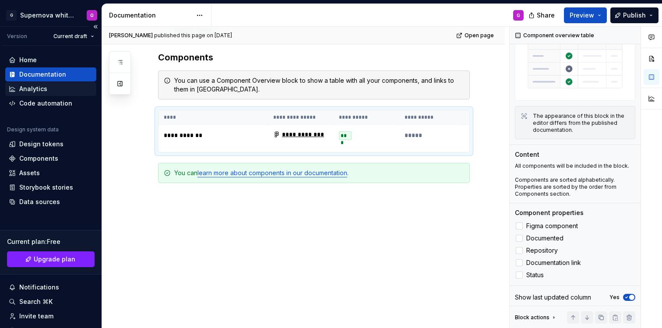
click at [46, 87] on div "Analytics" at bounding box center [51, 89] width 84 height 9
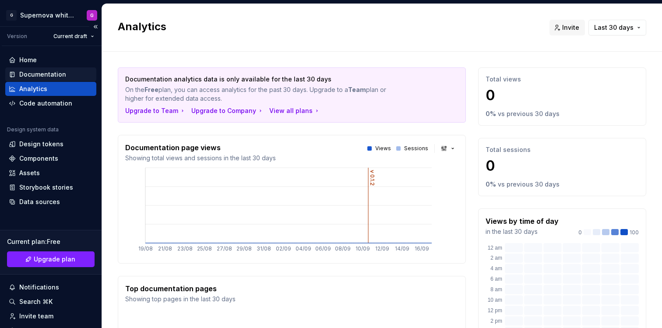
click at [39, 70] on div "Documentation" at bounding box center [50, 74] width 91 height 14
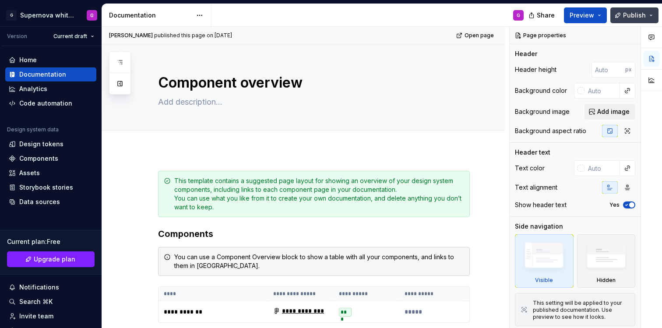
click at [652, 17] on button "Publish" at bounding box center [635, 15] width 48 height 16
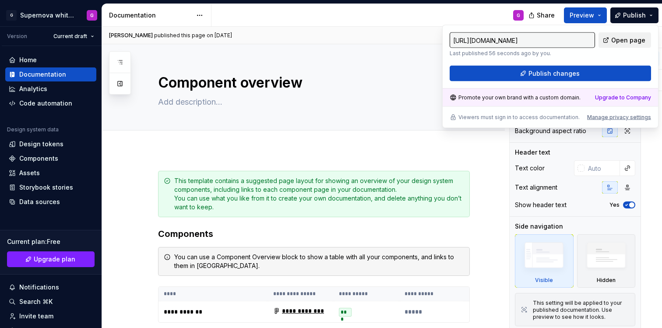
click at [632, 43] on span "Open page" at bounding box center [628, 40] width 34 height 9
click at [352, 117] on div "Component overview" at bounding box center [314, 87] width 312 height 86
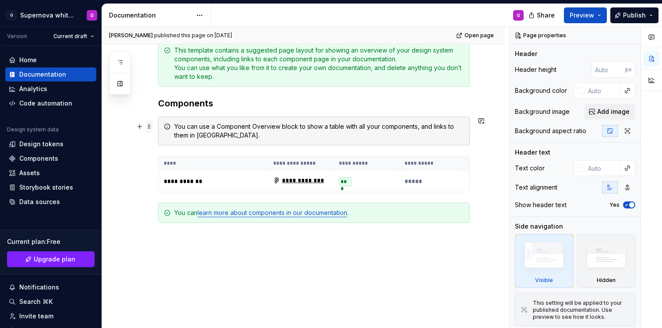
scroll to position [128, 0]
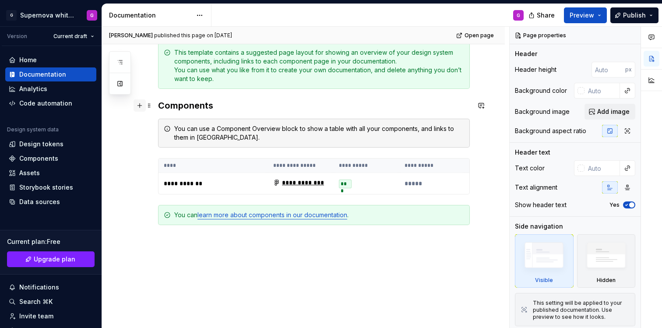
click at [136, 106] on button "button" at bounding box center [140, 105] width 12 height 12
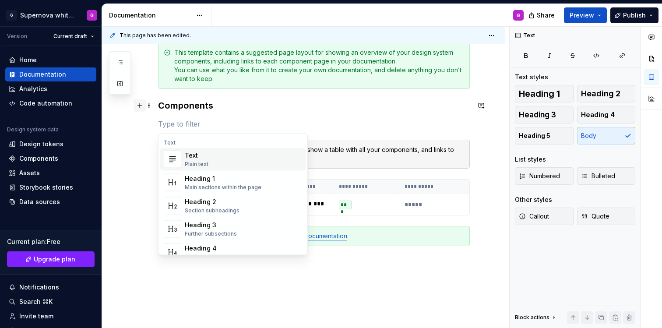
type textarea "*"
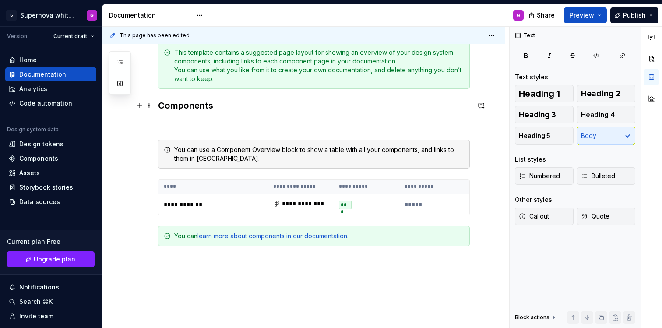
click at [110, 190] on div "**********" at bounding box center [305, 178] width 407 height 302
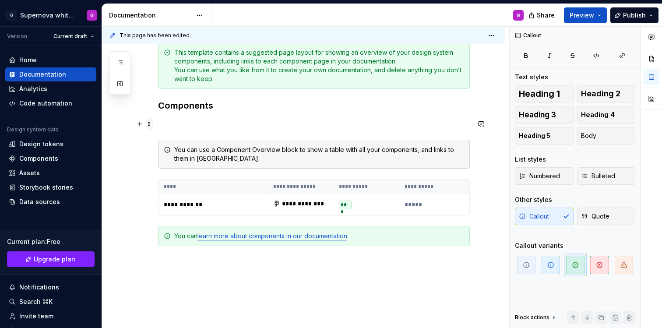
click at [148, 124] on span at bounding box center [149, 124] width 7 height 12
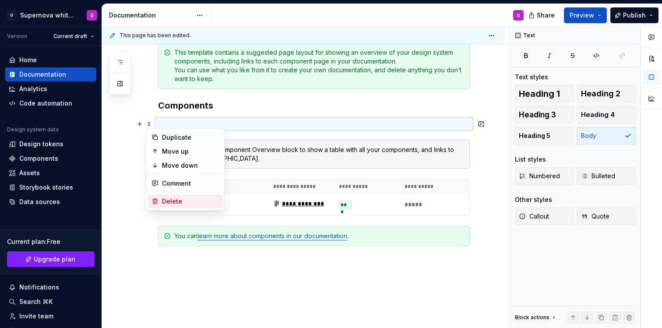
click at [173, 198] on div "Delete" at bounding box center [190, 201] width 57 height 9
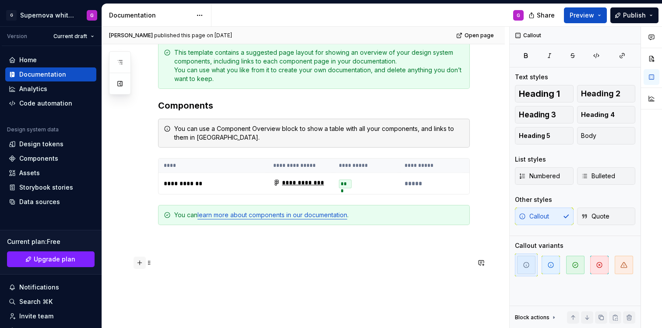
click at [138, 262] on button "button" at bounding box center [140, 263] width 12 height 12
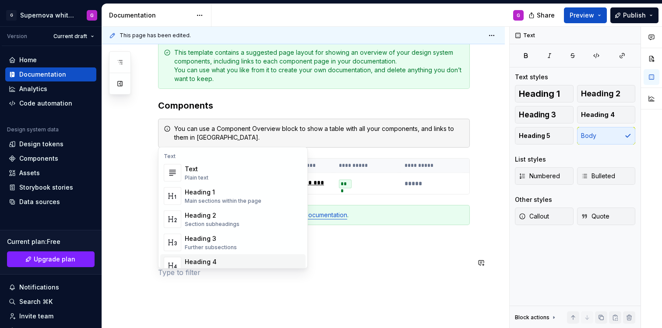
click at [456, 301] on div "**********" at bounding box center [303, 203] width 403 height 365
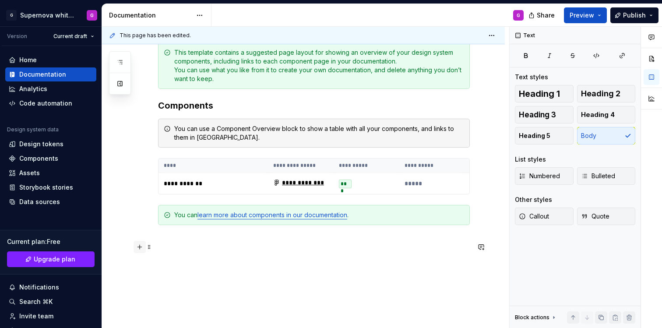
click at [138, 247] on button "button" at bounding box center [140, 247] width 12 height 12
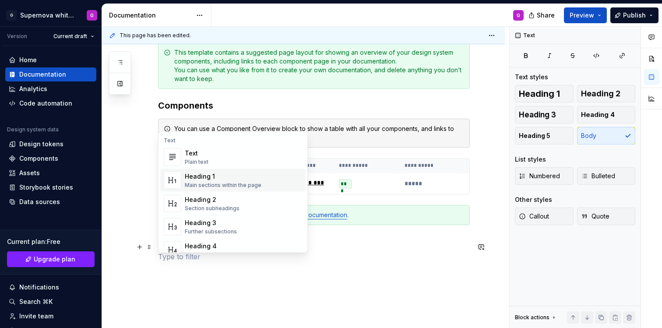
click at [219, 176] on div "Heading 1" at bounding box center [223, 176] width 77 height 9
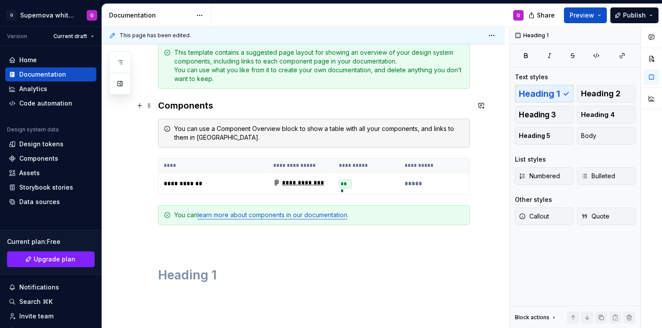
click at [184, 107] on h3 "Components" at bounding box center [314, 105] width 312 height 12
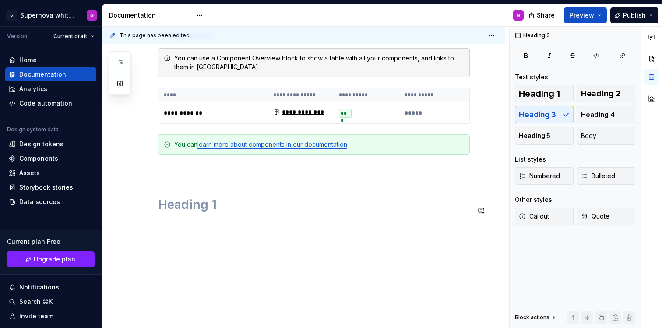
scroll to position [200, 0]
click at [169, 211] on h1 at bounding box center [314, 204] width 312 height 16
click at [260, 244] on p at bounding box center [314, 239] width 312 height 11
click at [148, 213] on span at bounding box center [149, 210] width 7 height 12
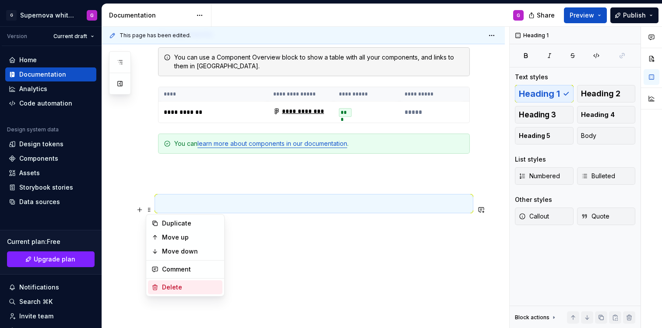
click at [178, 287] on div "Delete" at bounding box center [190, 287] width 57 height 9
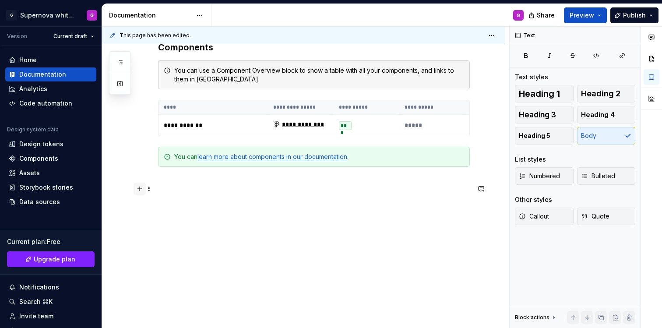
click at [139, 184] on button "button" at bounding box center [140, 189] width 12 height 12
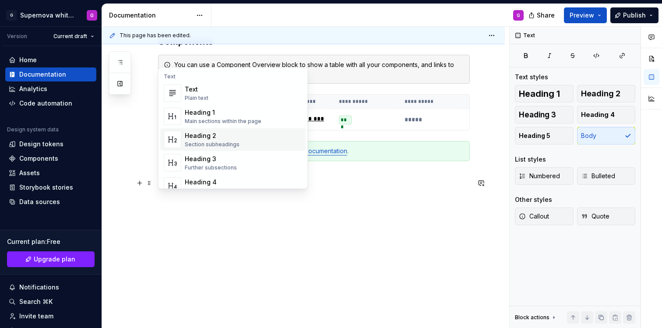
click at [228, 141] on div "Section subheadings" at bounding box center [212, 144] width 55 height 7
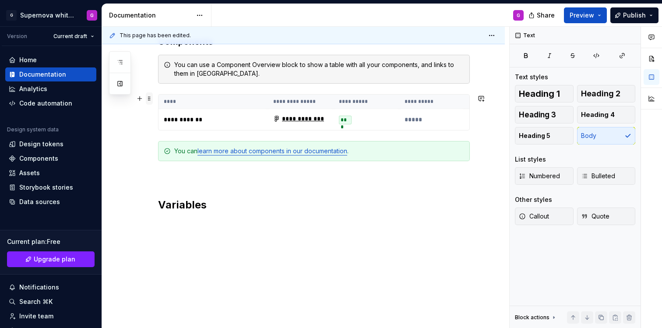
click at [147, 100] on span at bounding box center [149, 98] width 7 height 12
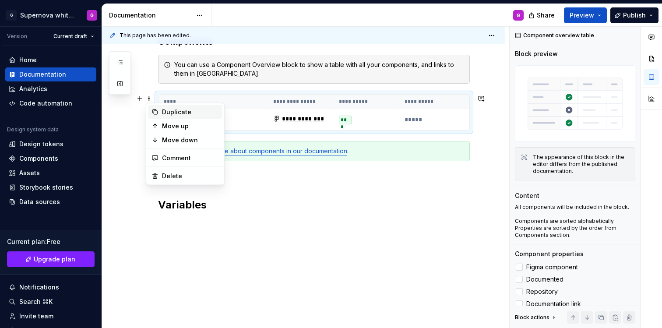
click at [155, 110] on icon at bounding box center [155, 112] width 7 height 7
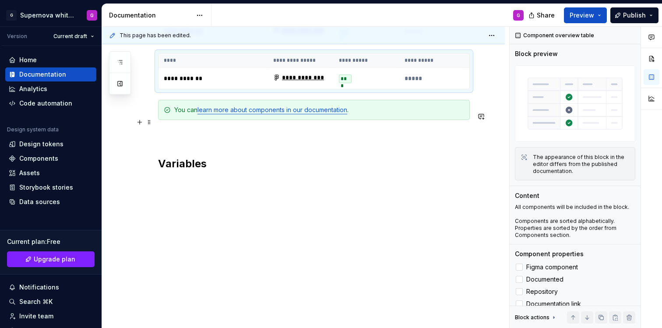
scroll to position [280, 0]
click at [155, 178] on div "**********" at bounding box center [303, 98] width 403 height 459
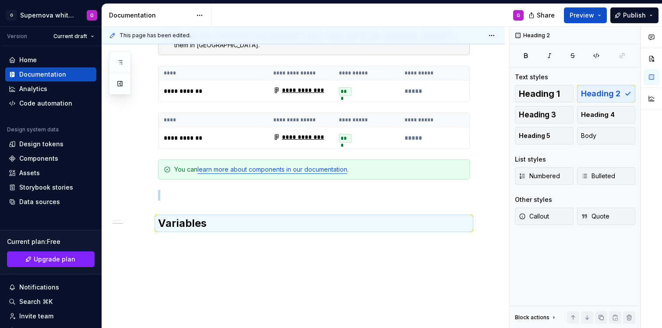
scroll to position [219, 0]
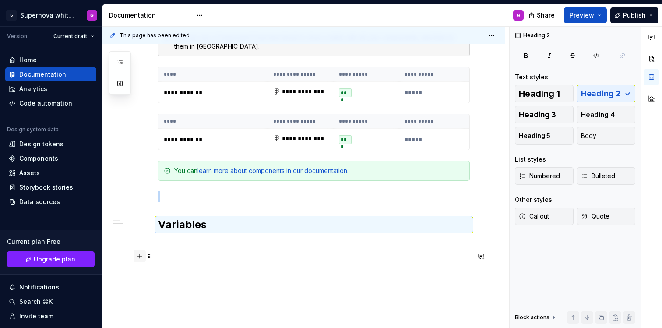
click at [137, 255] on button "button" at bounding box center [140, 256] width 12 height 12
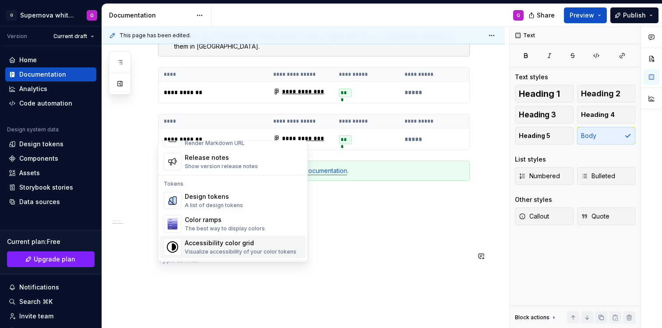
scroll to position [600, 0]
click at [229, 204] on div "A list of design tokens" at bounding box center [214, 206] width 58 height 7
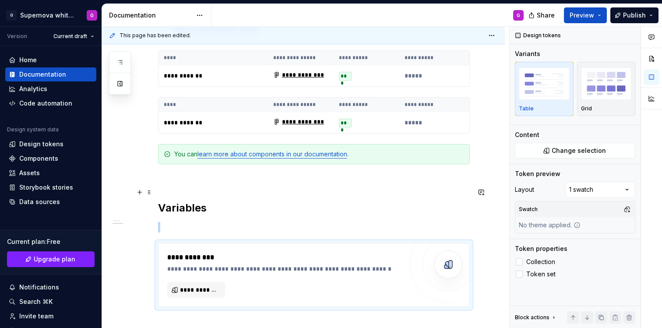
scroll to position [372, 0]
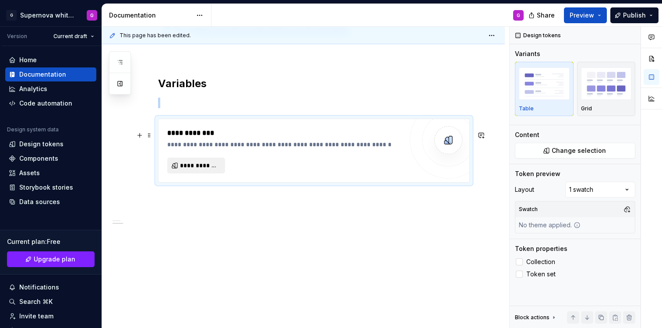
click at [205, 169] on span "**********" at bounding box center [199, 165] width 39 height 9
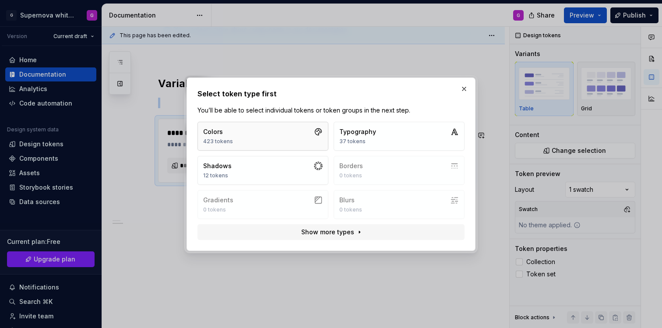
click at [216, 145] on div "423 tokens" at bounding box center [218, 141] width 30 height 7
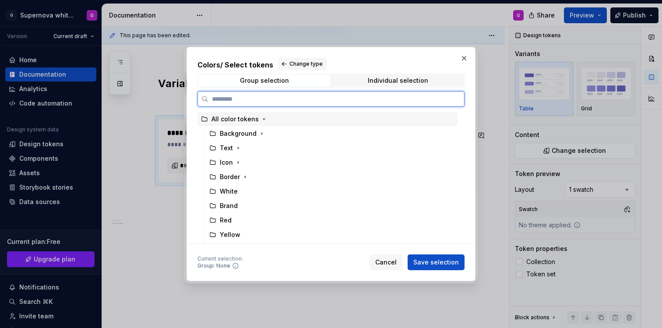
click at [219, 122] on div "All color tokens" at bounding box center [235, 119] width 47 height 9
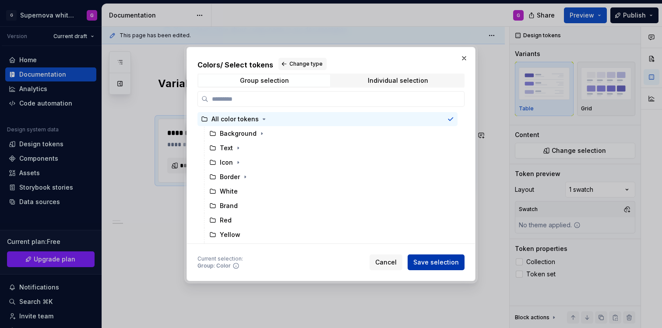
click at [452, 265] on span "Save selection" at bounding box center [436, 262] width 46 height 9
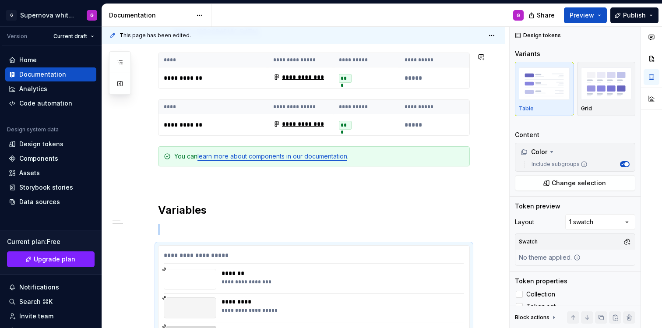
scroll to position [231, 0]
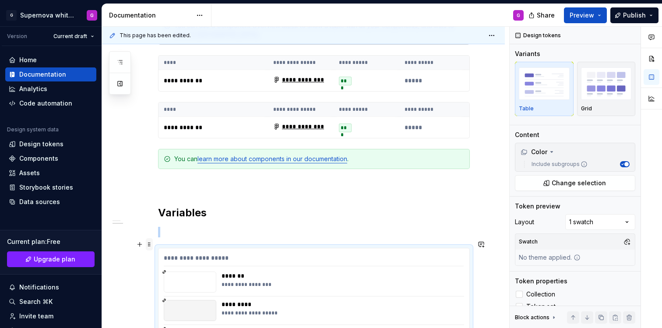
click at [148, 246] on span at bounding box center [149, 244] width 7 height 12
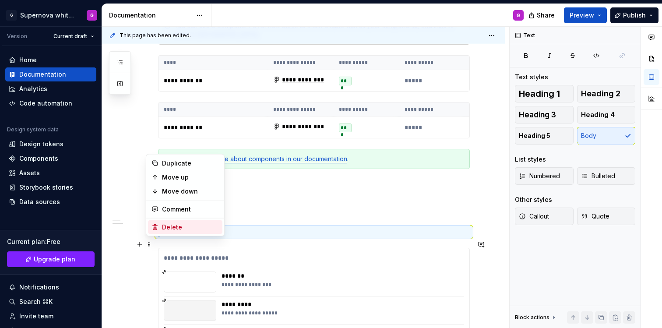
click at [160, 226] on div "Delete" at bounding box center [185, 227] width 74 height 14
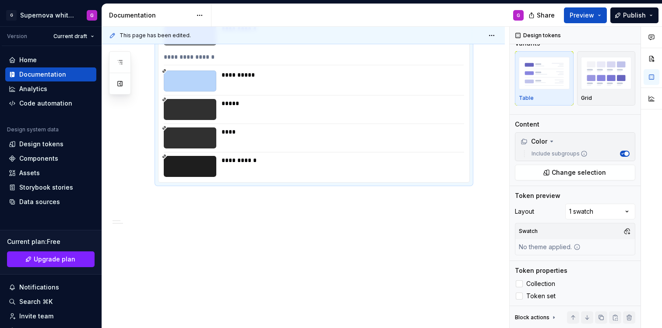
scroll to position [11, 0]
click at [590, 211] on div "Comments Open comments No comments yet Select ‘Comment’ from the block context …" at bounding box center [586, 178] width 152 height 302
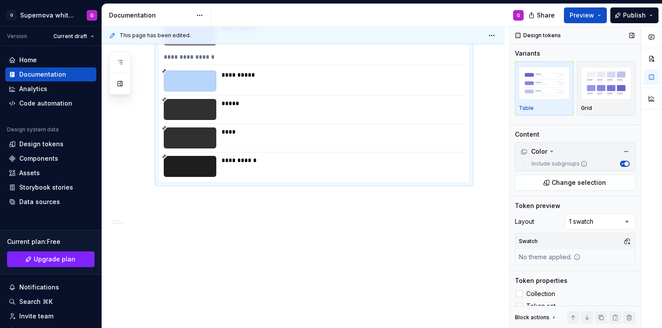
scroll to position [0, 0]
click at [595, 97] on img "button" at bounding box center [606, 83] width 51 height 32
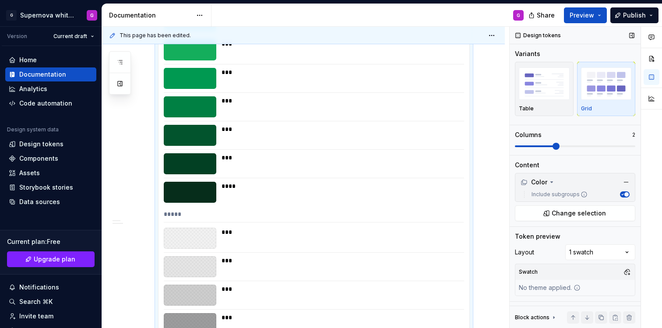
scroll to position [444, 0]
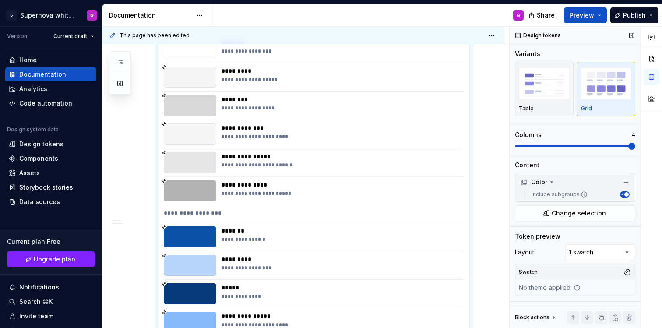
click at [632, 150] on span at bounding box center [631, 146] width 7 height 7
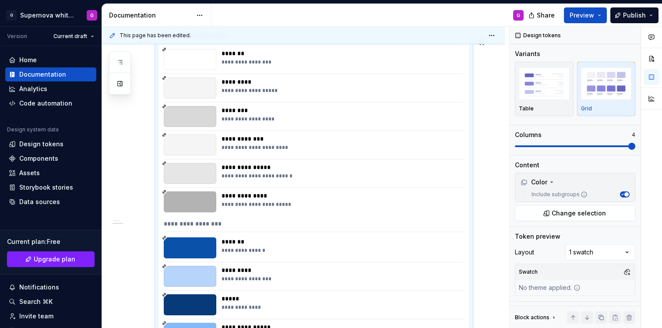
scroll to position [258, 0]
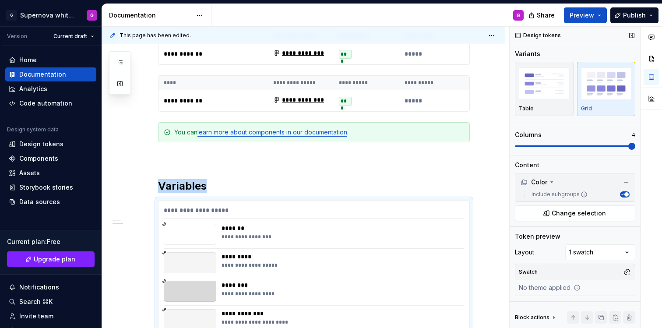
click at [625, 194] on span "button" at bounding box center [627, 194] width 4 height 4
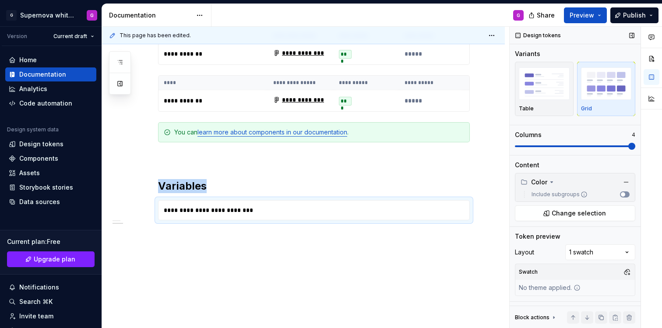
click at [621, 194] on button "Include subgroups" at bounding box center [625, 194] width 10 height 6
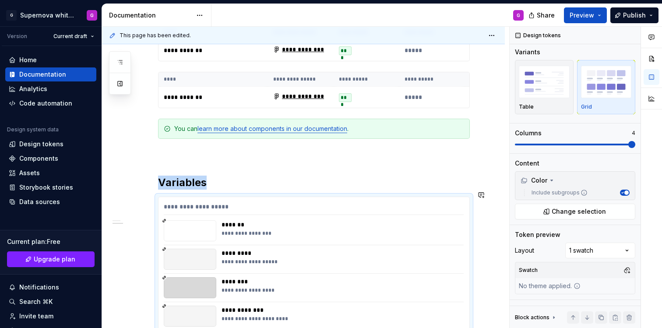
scroll to position [263, 0]
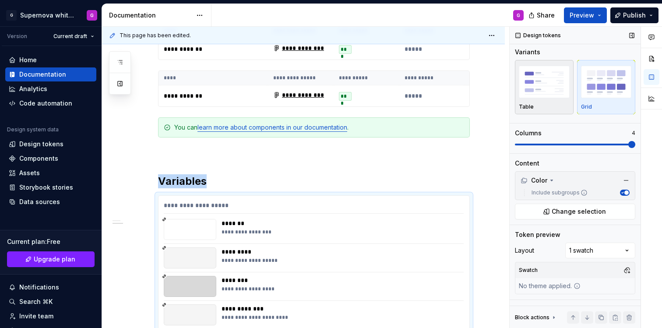
click at [555, 94] on img "button" at bounding box center [544, 82] width 51 height 32
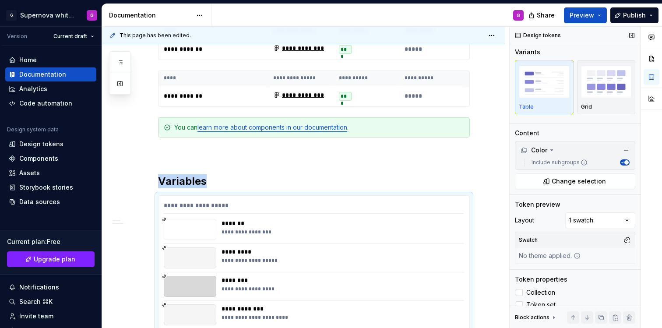
scroll to position [444, 0]
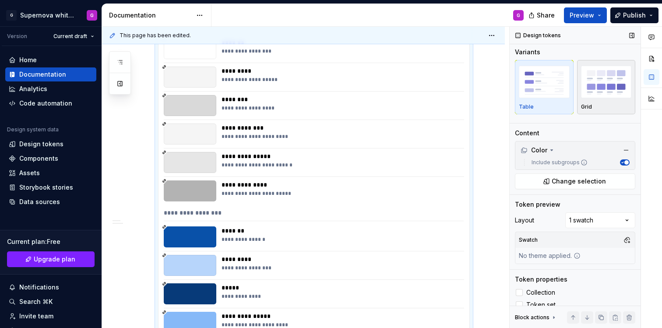
click at [599, 95] on img "button" at bounding box center [606, 82] width 51 height 32
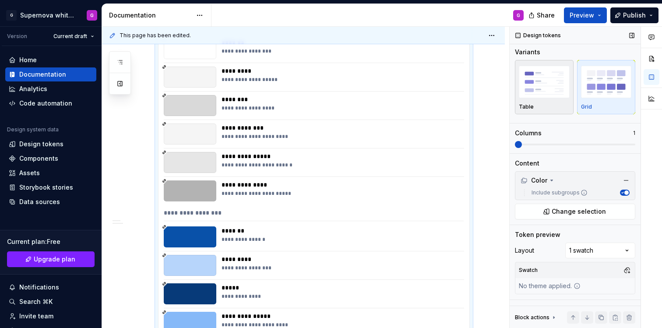
click at [551, 93] on img "button" at bounding box center [544, 82] width 51 height 32
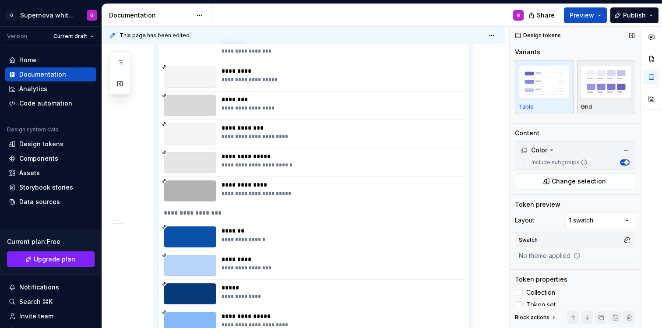
click at [589, 92] on img "button" at bounding box center [606, 82] width 51 height 32
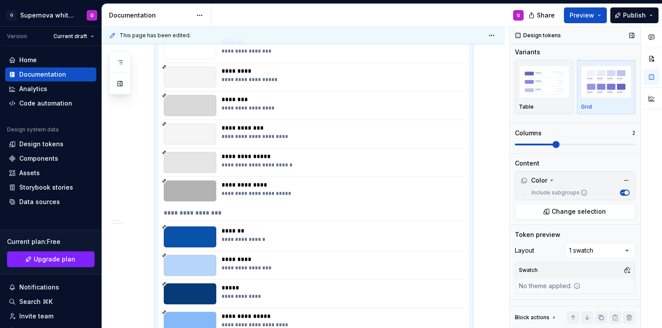
click at [553, 143] on span at bounding box center [556, 144] width 7 height 7
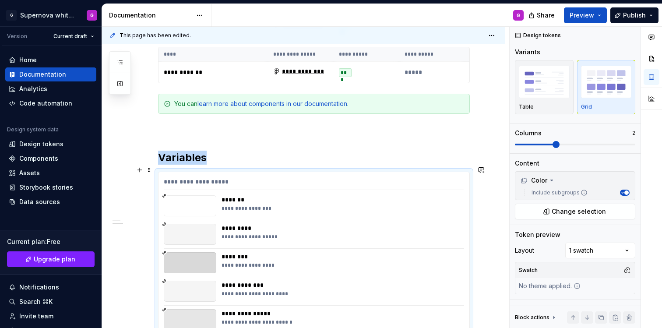
scroll to position [285, 0]
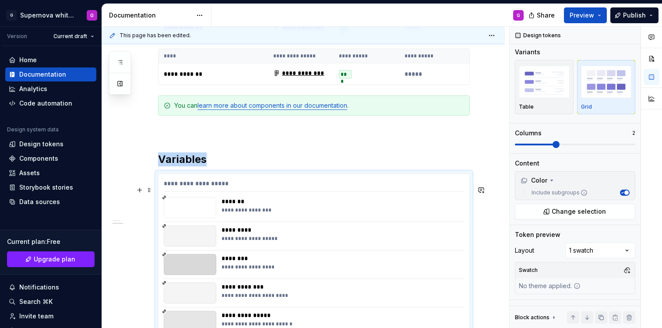
click at [459, 77] on p "*****" at bounding box center [432, 74] width 55 height 9
click at [313, 192] on div "**********" at bounding box center [314, 185] width 300 height 13
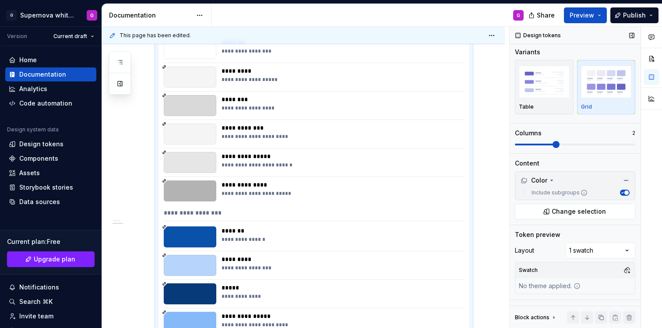
click at [589, 142] on span at bounding box center [575, 144] width 120 height 7
click at [616, 141] on span at bounding box center [575, 144] width 120 height 7
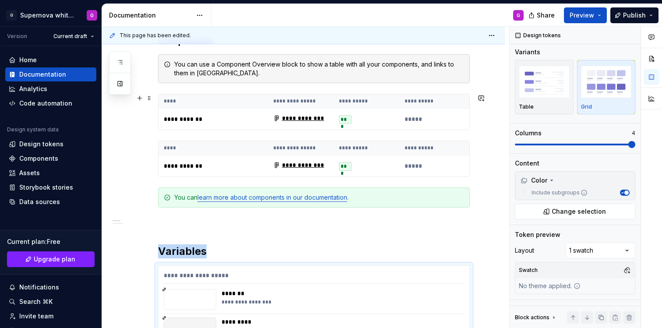
scroll to position [213, 0]
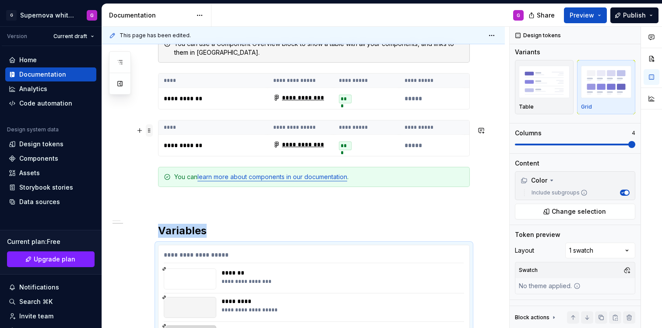
click at [148, 130] on span at bounding box center [149, 130] width 7 height 12
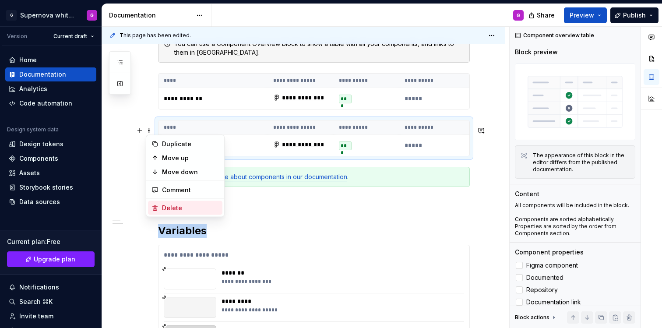
click at [178, 206] on div "Delete" at bounding box center [190, 208] width 57 height 9
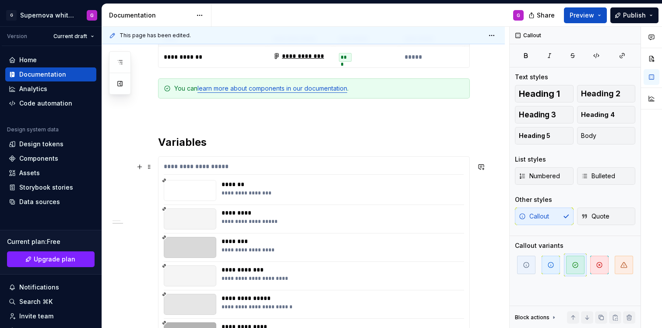
scroll to position [275, 0]
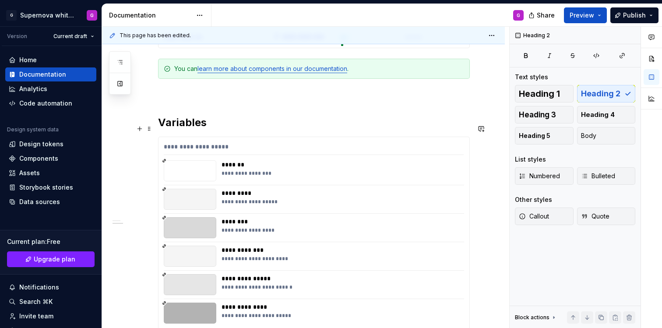
click at [191, 128] on h2 "Variables" at bounding box center [314, 123] width 312 height 14
click at [215, 152] on div "**********" at bounding box center [314, 148] width 300 height 13
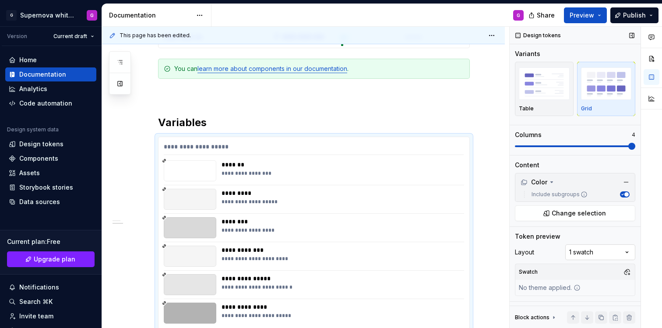
click at [581, 253] on div "Comments Open comments No comments yet Select ‘Comment’ from the block context …" at bounding box center [586, 178] width 152 height 302
click at [581, 252] on div "Comments Open comments No comments yet Select ‘Comment’ from the block context …" at bounding box center [586, 178] width 152 height 302
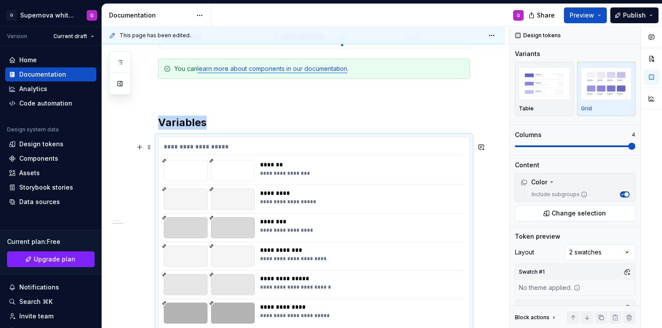
click at [239, 173] on div at bounding box center [233, 170] width 44 height 21
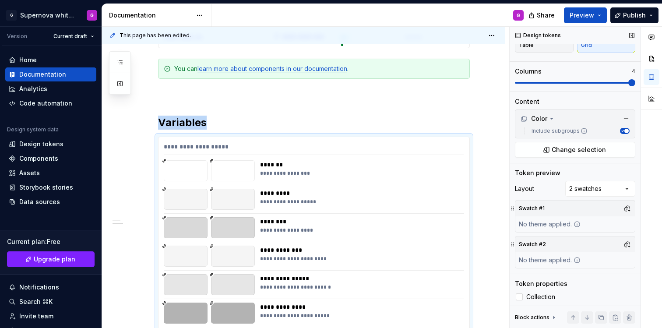
scroll to position [78, 0]
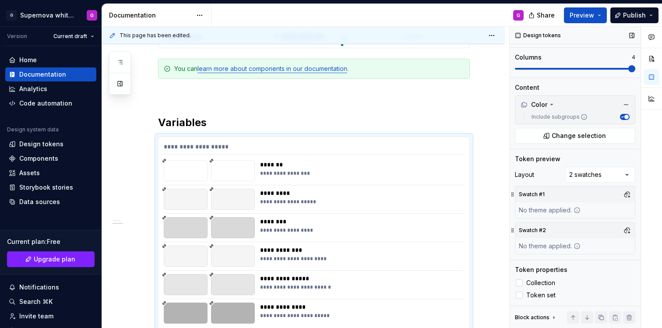
click at [577, 247] on icon at bounding box center [577, 246] width 7 height 7
click at [624, 192] on button "button" at bounding box center [627, 194] width 12 height 12
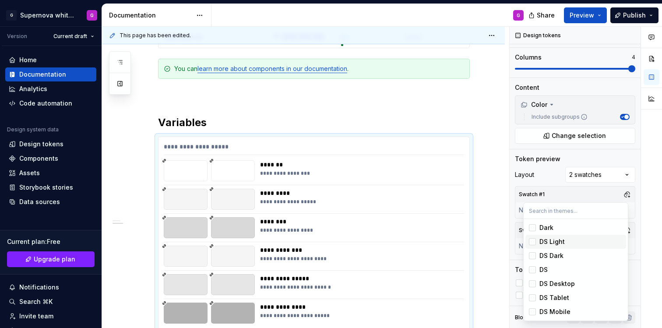
click at [533, 239] on div "Suggestions" at bounding box center [532, 241] width 7 height 7
click at [579, 191] on div "Comments Open comments No comments yet Select ‘Comment’ from the block context …" at bounding box center [586, 178] width 152 height 302
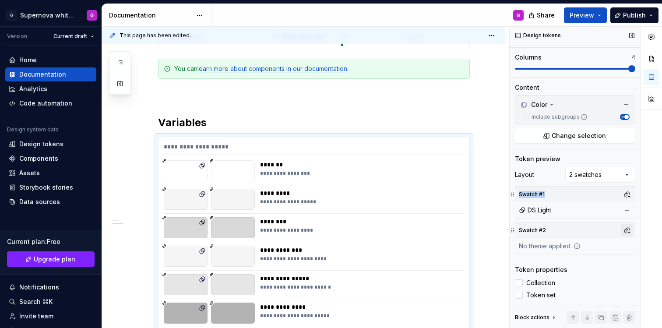
click at [622, 228] on button "button" at bounding box center [627, 230] width 12 height 12
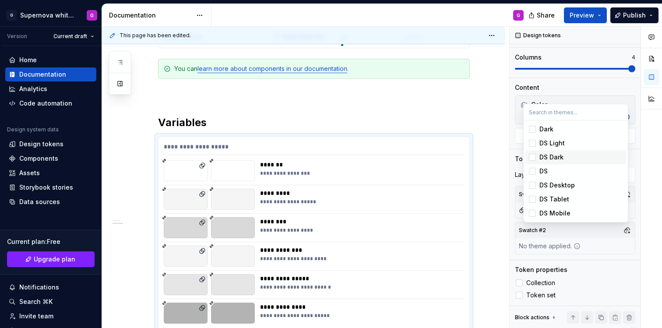
click at [533, 157] on div "Suggestions" at bounding box center [532, 157] width 7 height 7
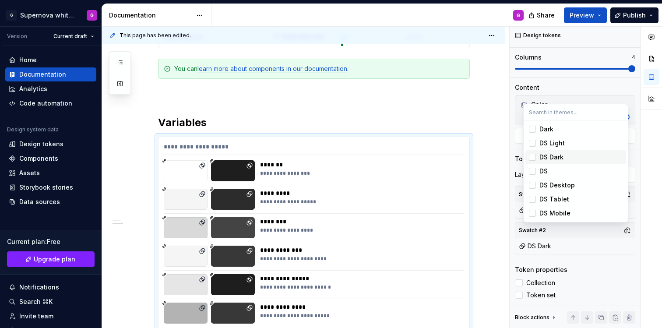
click at [506, 155] on html "G Supernova white label G Version Current draft Home Documentation Analytics Co…" at bounding box center [331, 164] width 662 height 328
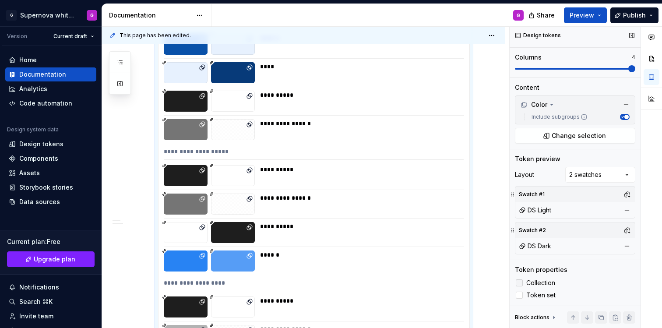
click at [539, 281] on span "Collection" at bounding box center [540, 282] width 29 height 7
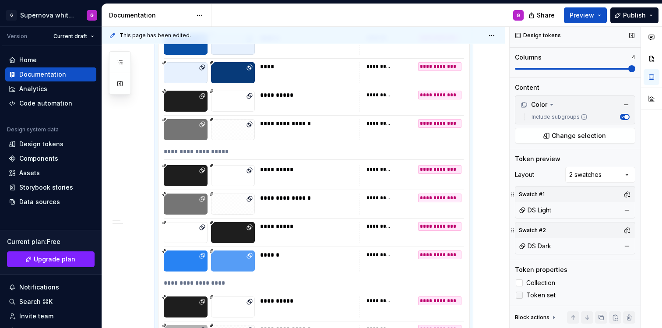
click at [519, 294] on div at bounding box center [519, 295] width 7 height 7
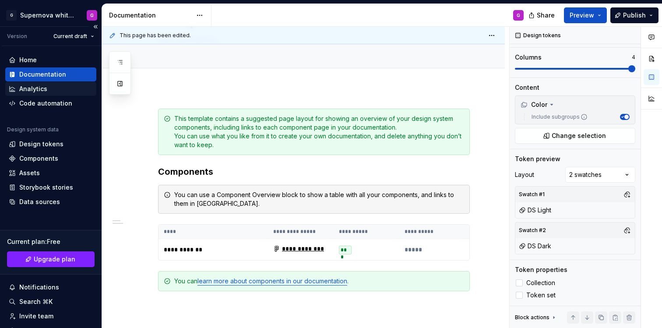
scroll to position [68, 0]
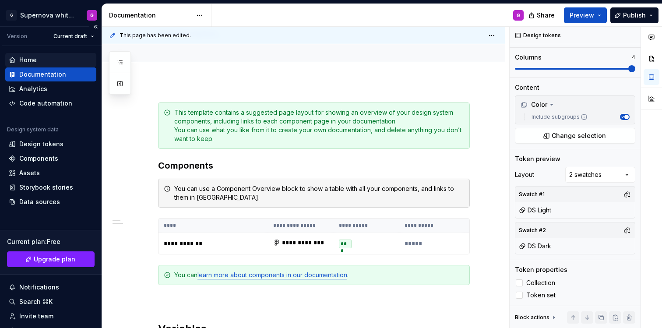
click at [28, 64] on div "Home" at bounding box center [28, 60] width 18 height 9
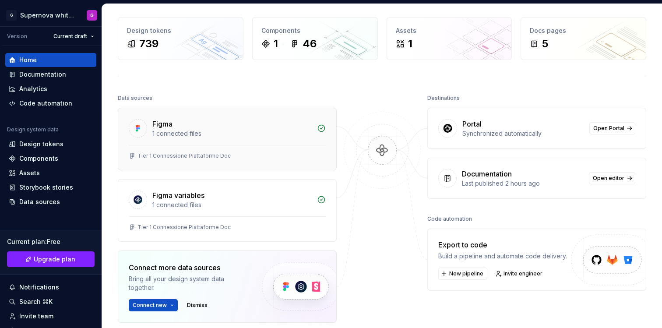
scroll to position [37, 0]
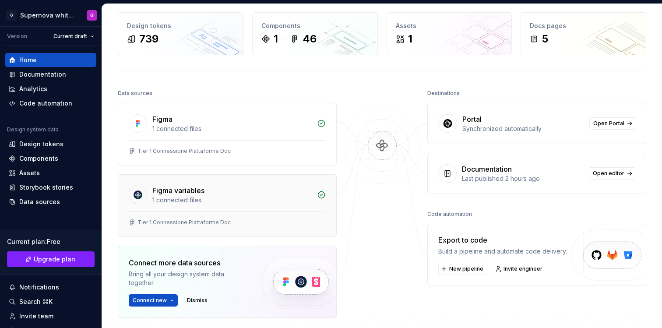
click at [187, 215] on div "Tier 1 Connessione Piattaforme Doc" at bounding box center [227, 224] width 218 height 25
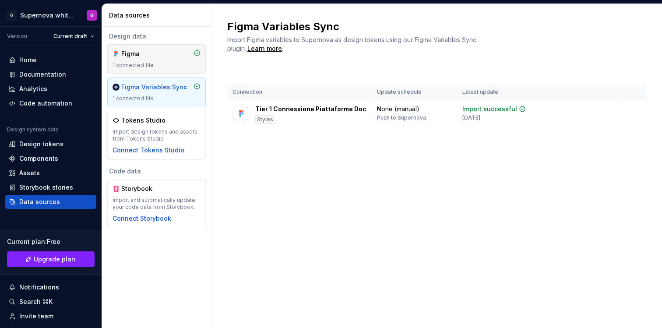
click at [168, 71] on div "Figma 1 connected file" at bounding box center [156, 59] width 99 height 30
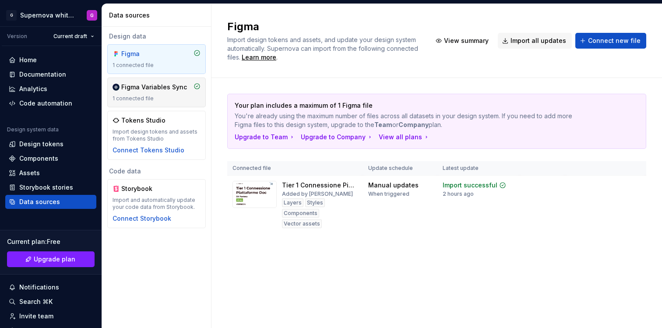
click at [167, 95] on div "1 connected file" at bounding box center [157, 98] width 88 height 7
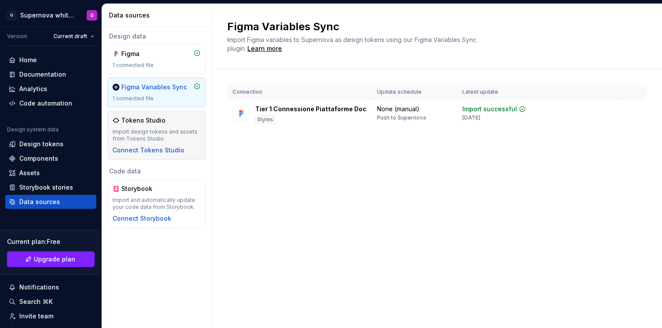
click at [165, 132] on div "Import design tokens and assets from Tokens Studio" at bounding box center [157, 135] width 88 height 14
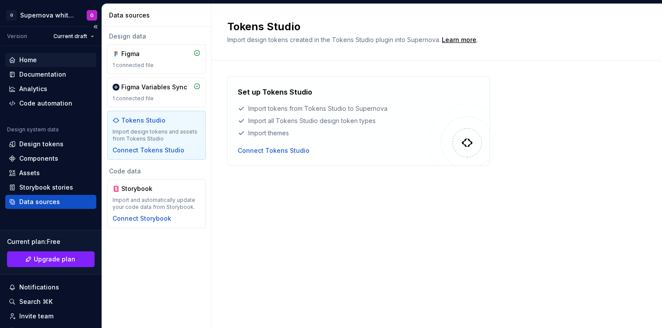
click at [45, 61] on div "Home" at bounding box center [51, 60] width 84 height 9
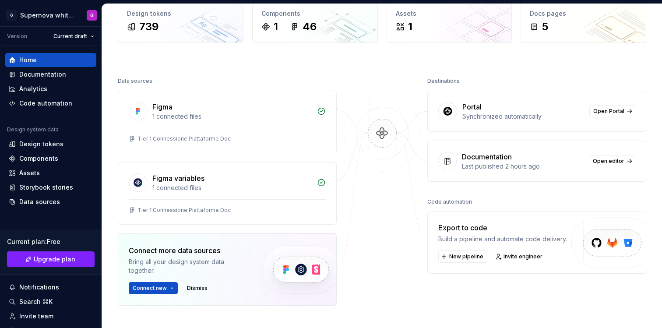
scroll to position [54, 0]
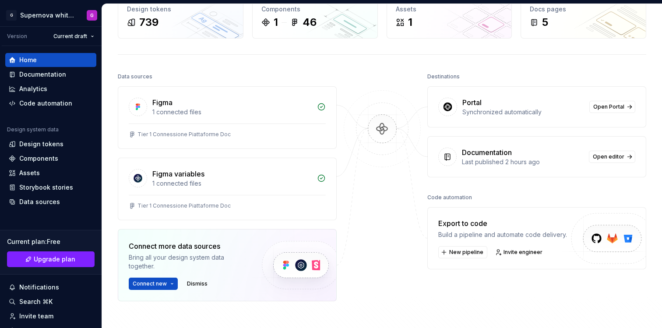
click at [607, 247] on img at bounding box center [609, 247] width 108 height 71
click at [455, 251] on span "New pipeline" at bounding box center [466, 252] width 34 height 7
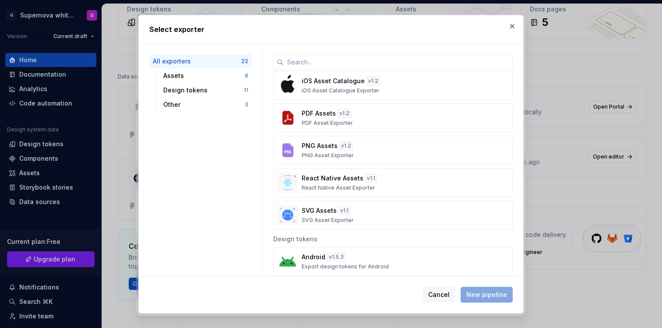
scroll to position [0, 0]
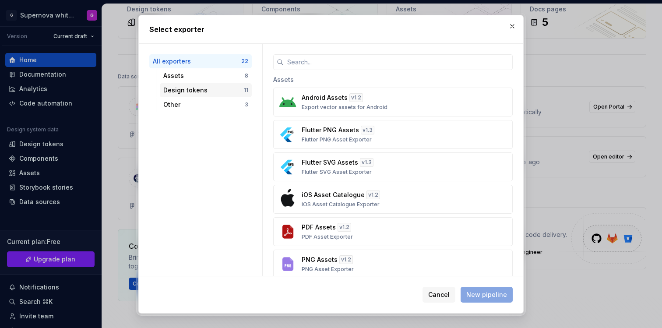
click at [198, 92] on div "Design tokens" at bounding box center [203, 90] width 81 height 9
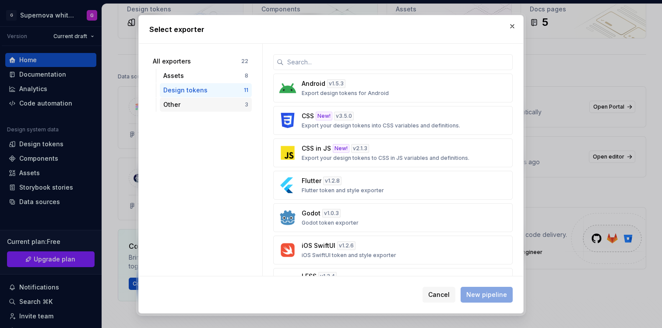
click at [199, 100] on div "Other" at bounding box center [203, 104] width 81 height 9
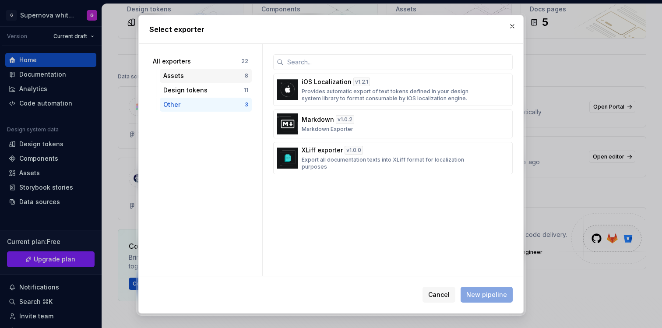
click at [199, 78] on div "Assets" at bounding box center [203, 75] width 81 height 9
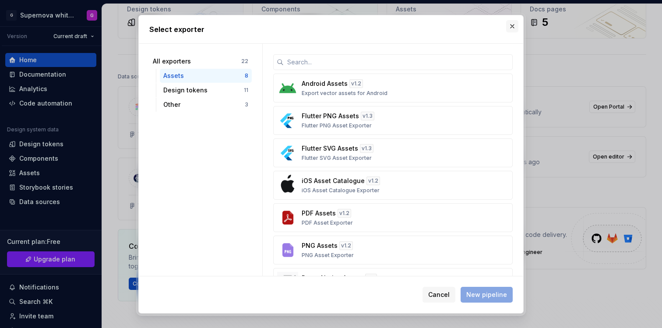
click at [513, 24] on button "button" at bounding box center [512, 26] width 12 height 12
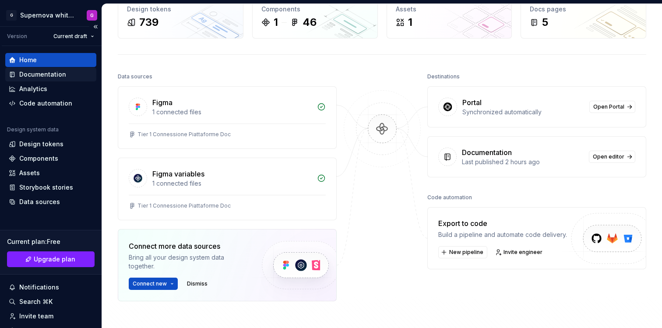
click at [40, 75] on div "Documentation" at bounding box center [42, 74] width 47 height 9
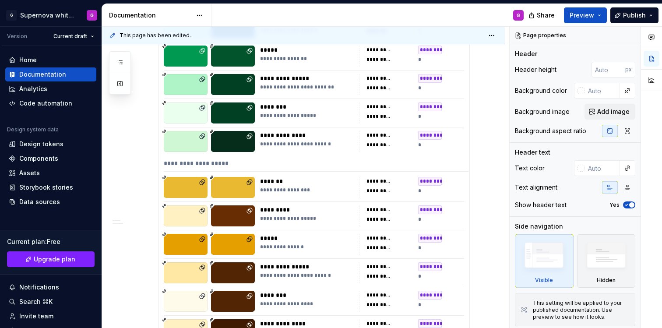
scroll to position [852, 0]
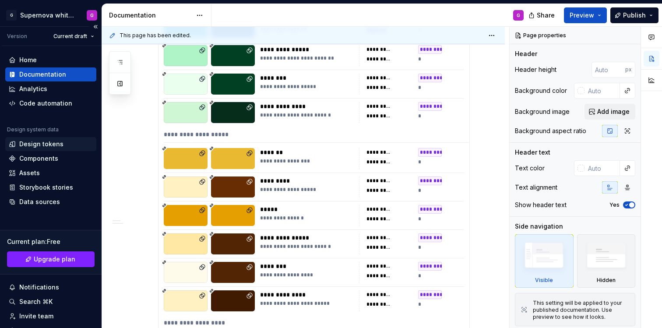
click at [32, 145] on div "Design tokens" at bounding box center [41, 144] width 44 height 9
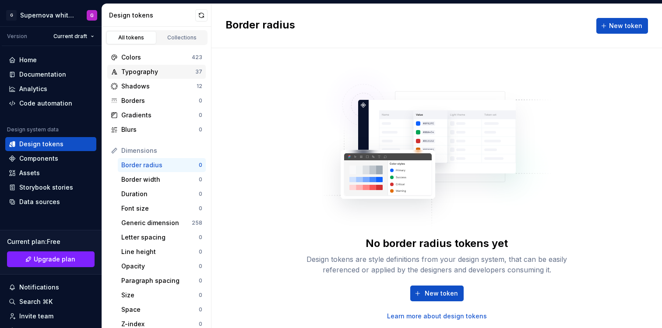
click at [160, 72] on div "Typography" at bounding box center [158, 71] width 74 height 9
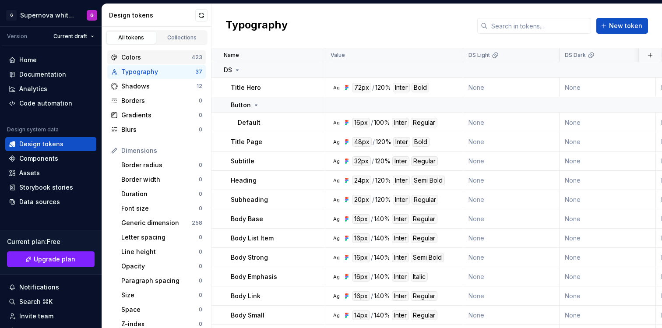
click at [157, 57] on div "Colors" at bounding box center [156, 57] width 71 height 9
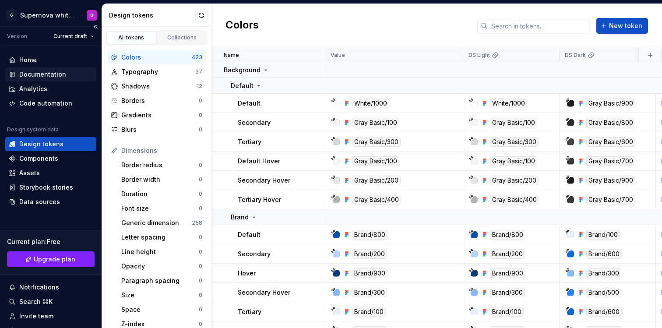
click at [28, 74] on div "Documentation" at bounding box center [42, 74] width 47 height 9
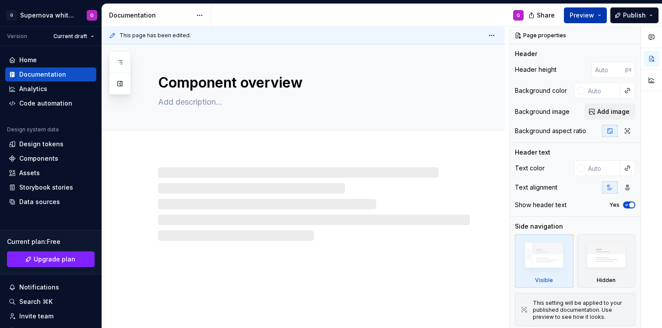
click at [587, 14] on span "Preview" at bounding box center [582, 15] width 25 height 9
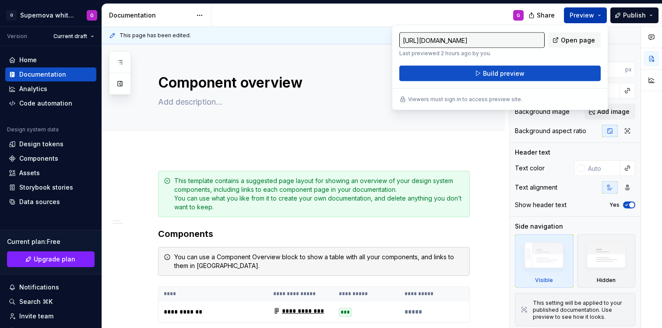
type textarea "*"
click at [587, 14] on span "Preview" at bounding box center [582, 15] width 25 height 9
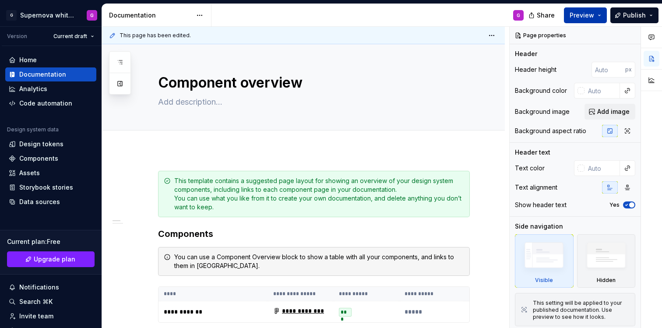
click at [598, 19] on button "Preview" at bounding box center [585, 15] width 43 height 16
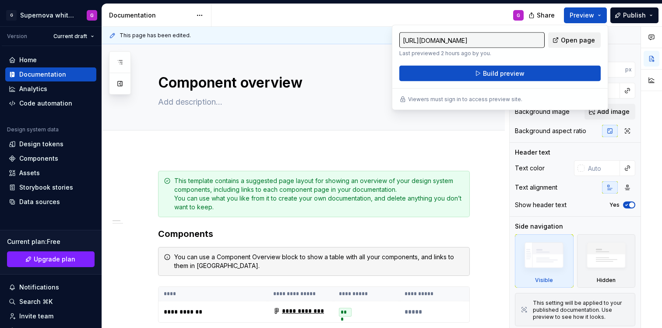
click at [573, 39] on span "Open page" at bounding box center [578, 40] width 34 height 9
click at [34, 161] on div "Components" at bounding box center [38, 158] width 39 height 9
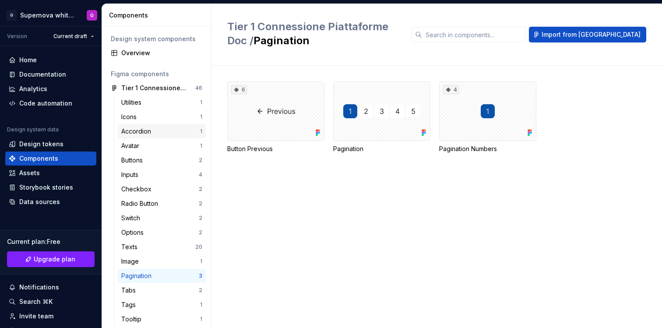
click at [139, 133] on div "Accordion" at bounding box center [137, 131] width 33 height 9
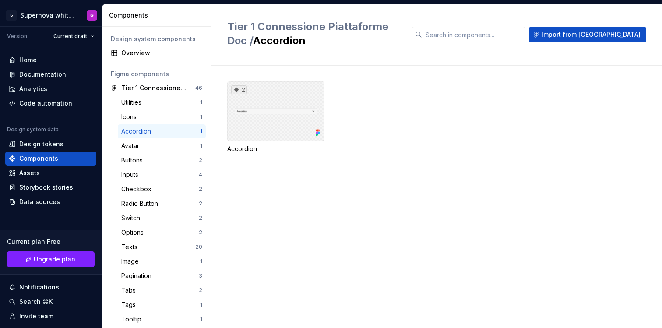
click at [261, 131] on div "2" at bounding box center [275, 111] width 97 height 60
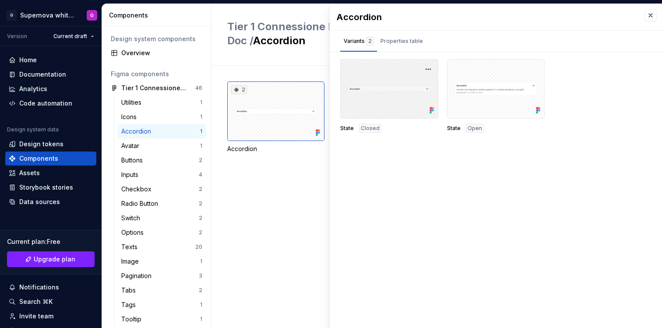
click at [390, 104] on div at bounding box center [389, 89] width 98 height 60
click at [409, 39] on div "Properties table" at bounding box center [402, 41] width 42 height 9
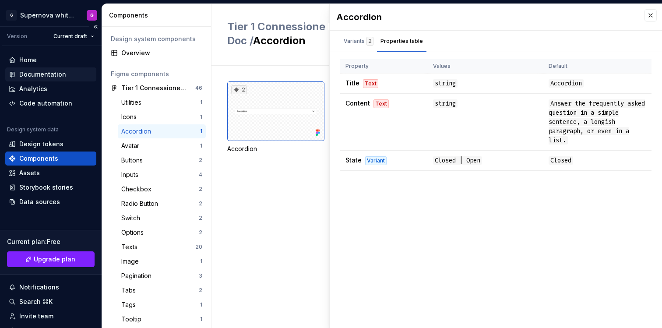
click at [44, 74] on div "Documentation" at bounding box center [42, 74] width 47 height 9
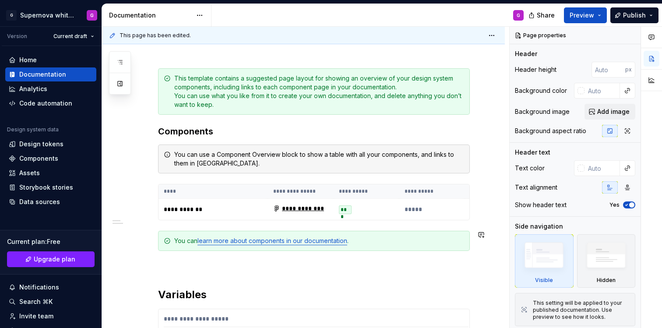
scroll to position [102, 0]
click at [140, 268] on button "button" at bounding box center [140, 267] width 12 height 12
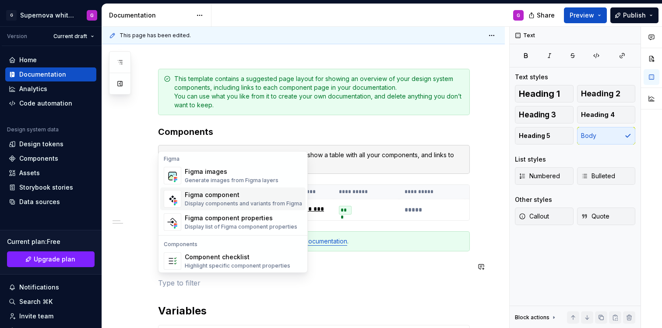
scroll to position [829, 0]
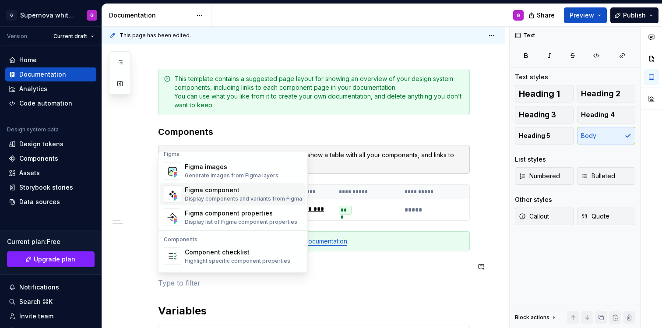
click at [238, 189] on div "Figma component" at bounding box center [243, 190] width 117 height 9
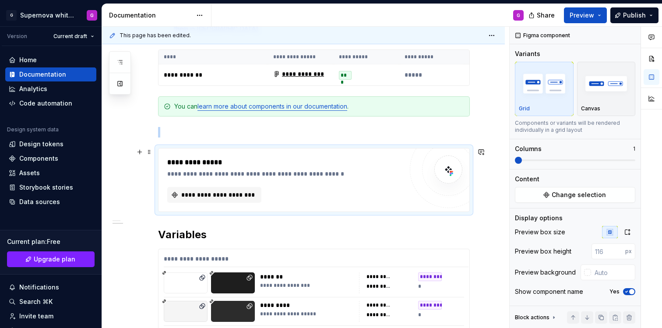
scroll to position [249, 0]
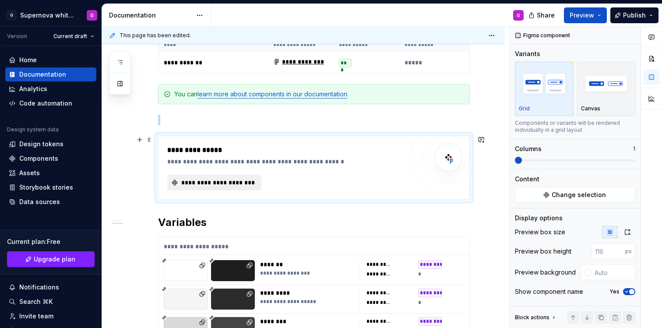
click at [207, 182] on span "**********" at bounding box center [218, 182] width 76 height 9
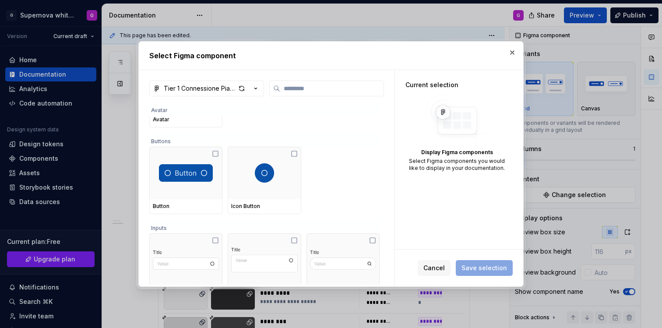
scroll to position [306, 0]
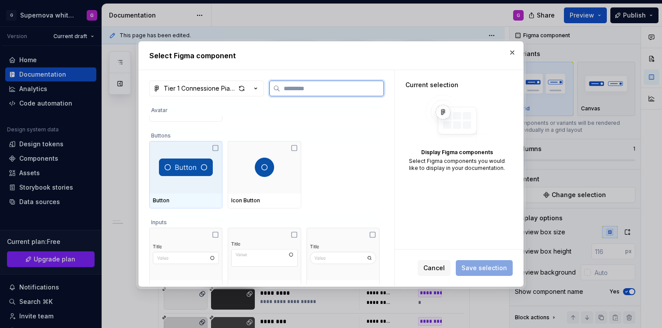
click at [222, 147] on div at bounding box center [185, 167] width 73 height 53
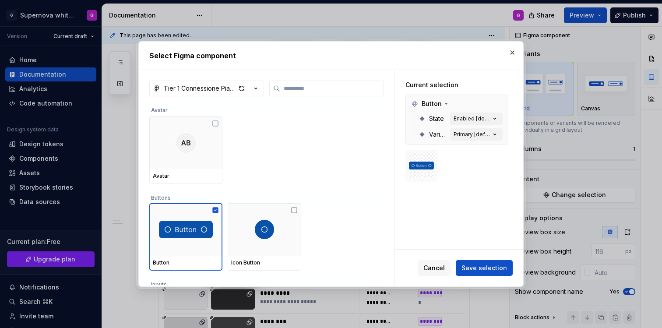
scroll to position [254, 0]
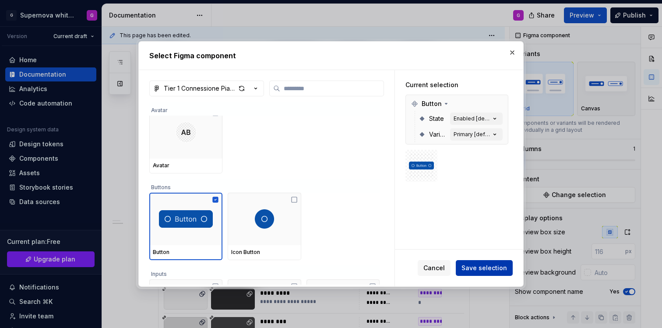
click at [484, 269] on span "Save selection" at bounding box center [485, 268] width 46 height 9
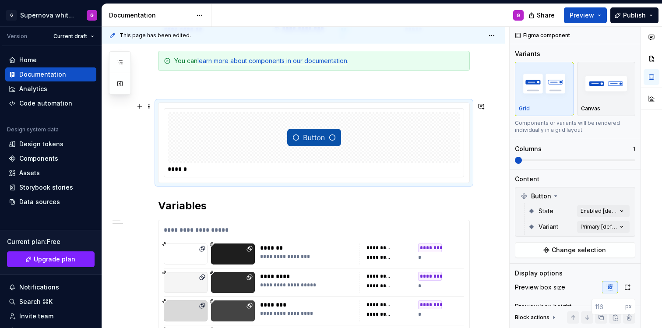
scroll to position [286, 0]
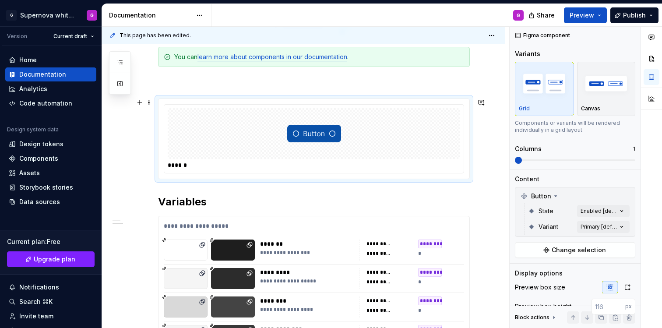
click at [317, 136] on img at bounding box center [314, 134] width 54 height 44
click at [595, 185] on div "Content Button State Enabled [default] Variant Primary [default] Change selecti…" at bounding box center [575, 216] width 120 height 83
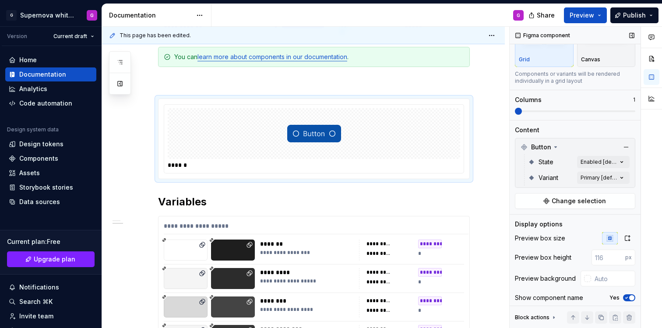
scroll to position [54, 0]
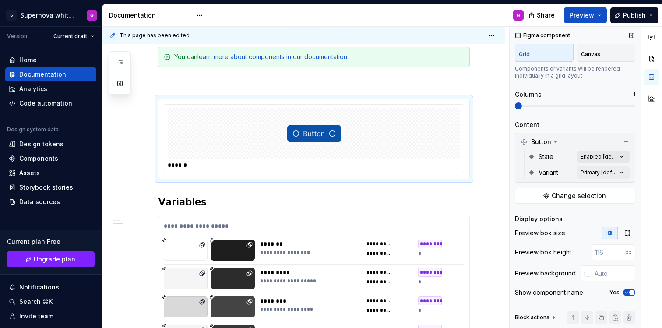
click at [619, 159] on div "Comments Open comments No comments yet Select ‘Comment’ from the block context …" at bounding box center [586, 178] width 152 height 302
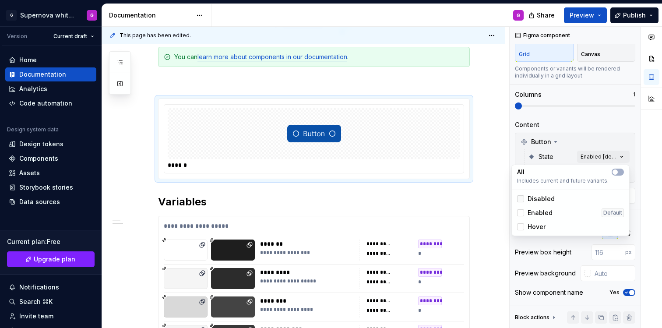
click at [521, 199] on div at bounding box center [520, 198] width 7 height 7
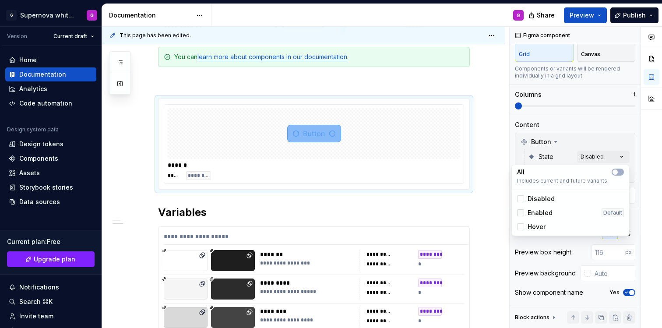
click at [520, 213] on div at bounding box center [520, 212] width 7 height 7
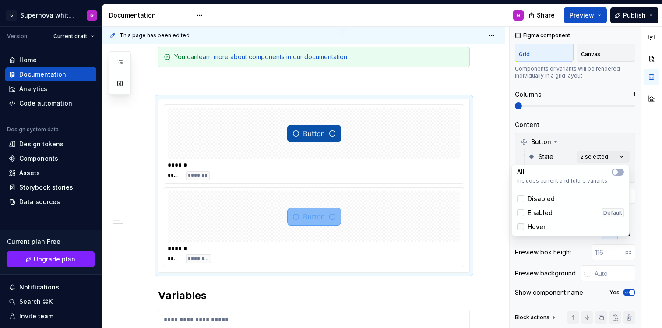
click at [519, 228] on div at bounding box center [520, 226] width 7 height 7
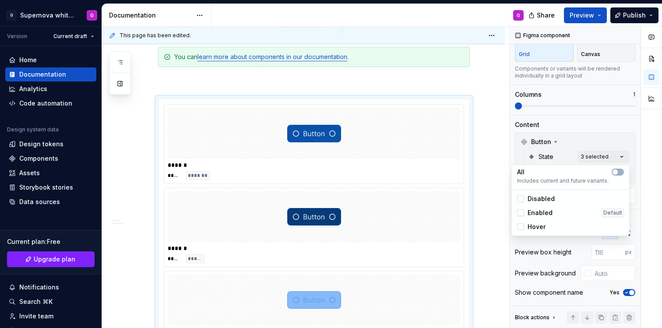
click at [617, 144] on div "Comments Open comments No comments yet Select ‘Comment’ from the block context …" at bounding box center [586, 178] width 152 height 302
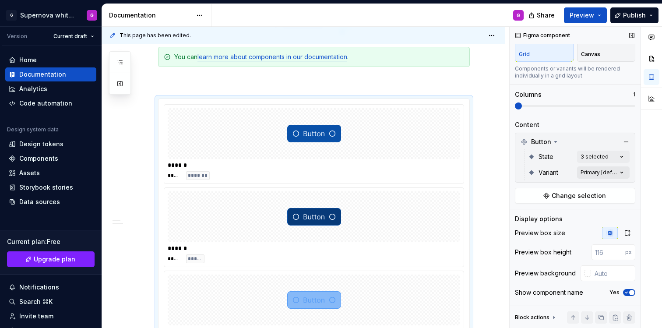
click at [613, 176] on div "Comments Open comments No comments yet Select ‘Comment’ from the block context …" at bounding box center [586, 178] width 152 height 302
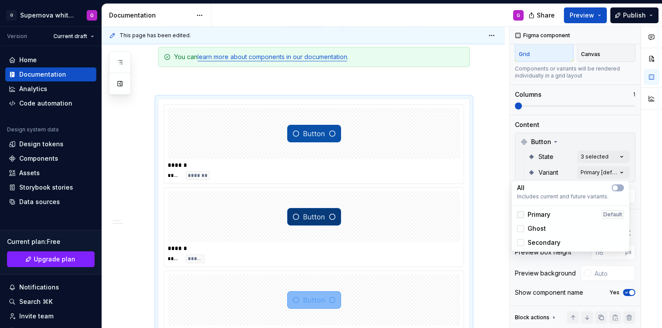
click at [520, 214] on div at bounding box center [520, 214] width 7 height 7
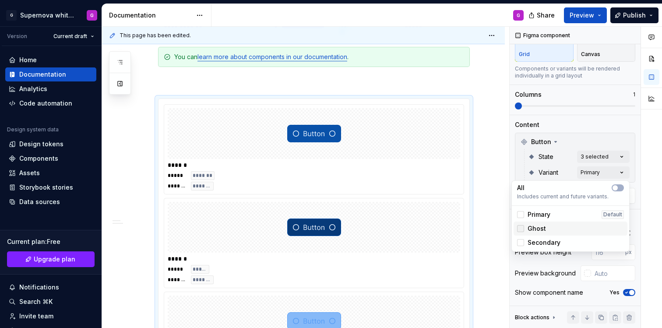
click at [520, 229] on div at bounding box center [520, 228] width 7 height 7
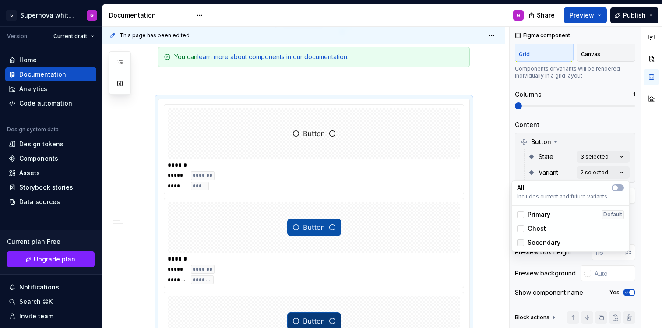
click at [519, 242] on div at bounding box center [520, 242] width 7 height 7
click at [599, 139] on div "Comments Open comments No comments yet Select ‘Comment’ from the block context …" at bounding box center [586, 178] width 152 height 302
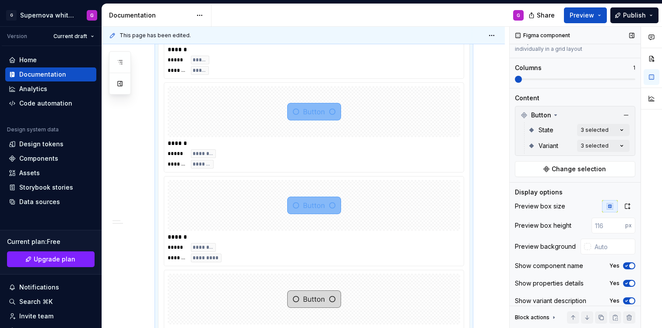
scroll to position [88, 0]
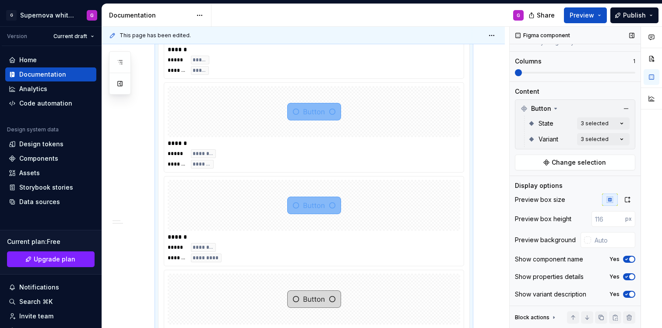
click at [576, 71] on span at bounding box center [575, 72] width 120 height 7
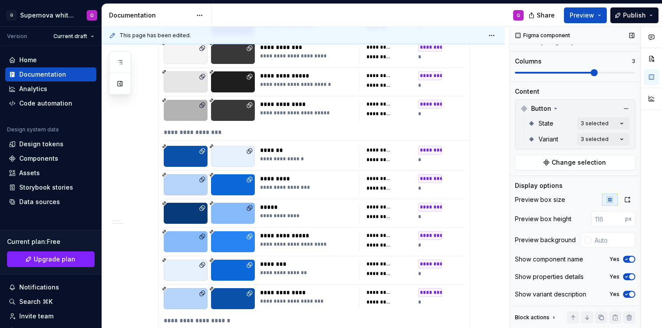
scroll to position [358, 0]
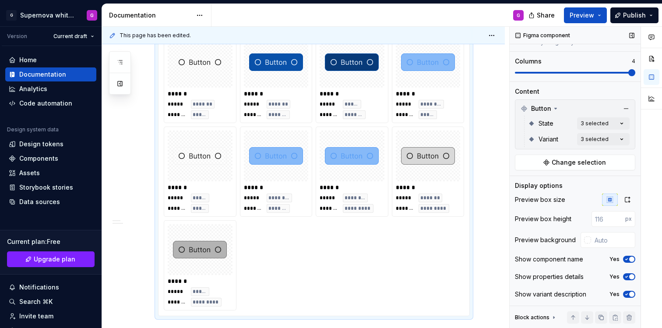
click at [617, 73] on span at bounding box center [575, 73] width 120 height 2
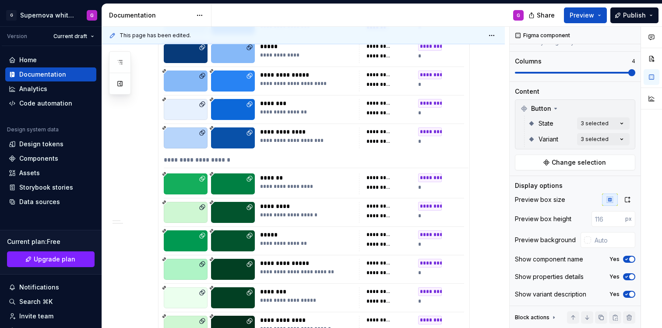
scroll to position [938, 0]
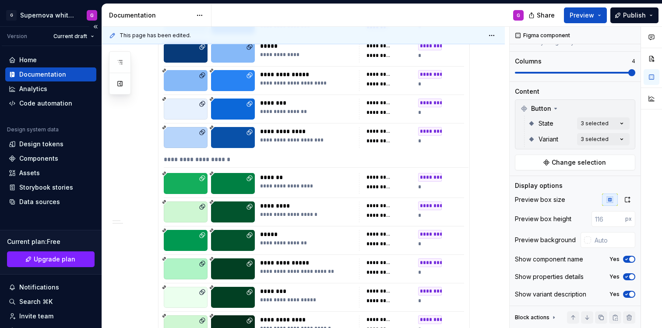
type textarea "*"
